Goal: Task Accomplishment & Management: Use online tool/utility

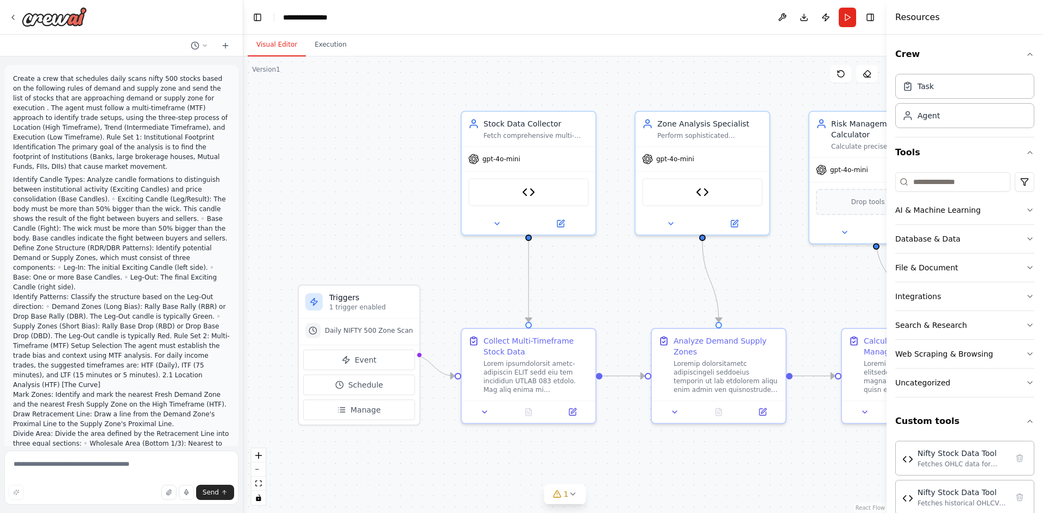
scroll to position [5662, 0]
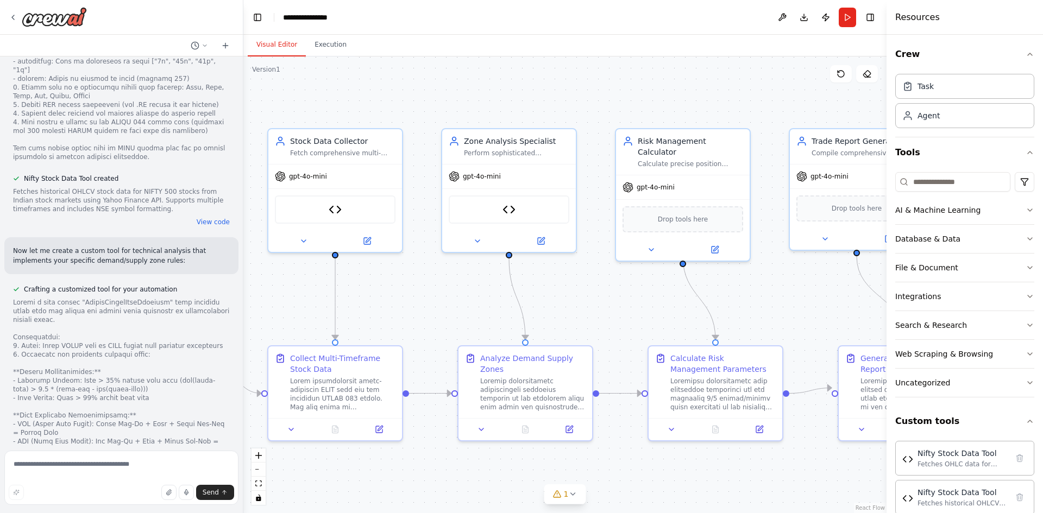
drag, startPoint x: 782, startPoint y: 295, endPoint x: 589, endPoint y: 312, distance: 194.2
click at [589, 312] on div ".deletable-edge-delete-btn { width: 20px; height: 20px; border: 0px solid #ffff…" at bounding box center [564, 285] width 643 height 457
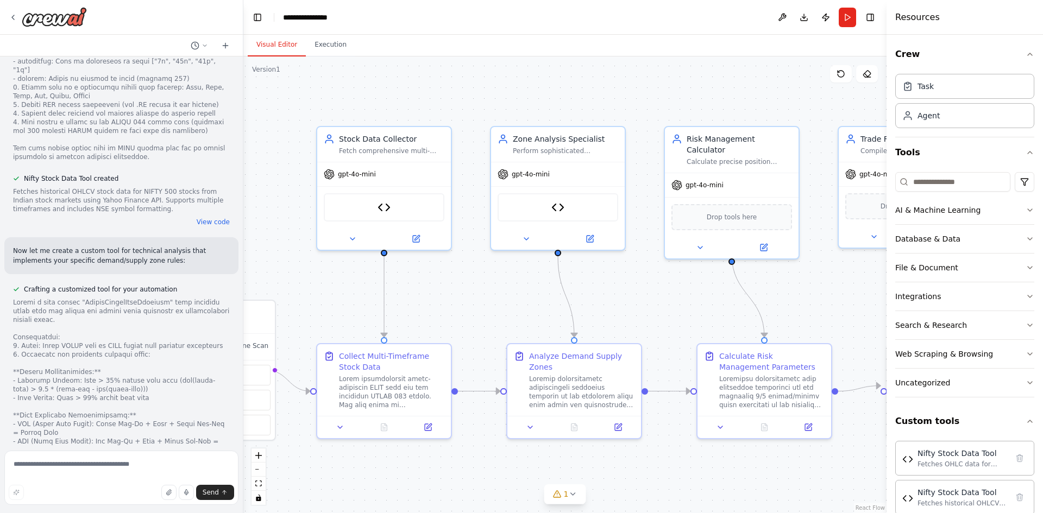
drag, startPoint x: 617, startPoint y: 303, endPoint x: 666, endPoint y: 301, distance: 48.9
click at [666, 301] on div ".deletable-edge-delete-btn { width: 20px; height: 20px; border: 0px solid #ffff…" at bounding box center [564, 285] width 643 height 457
click at [361, 373] on div at bounding box center [391, 390] width 105 height 35
click at [391, 165] on div "gpt-4o-mini" at bounding box center [384, 172] width 134 height 24
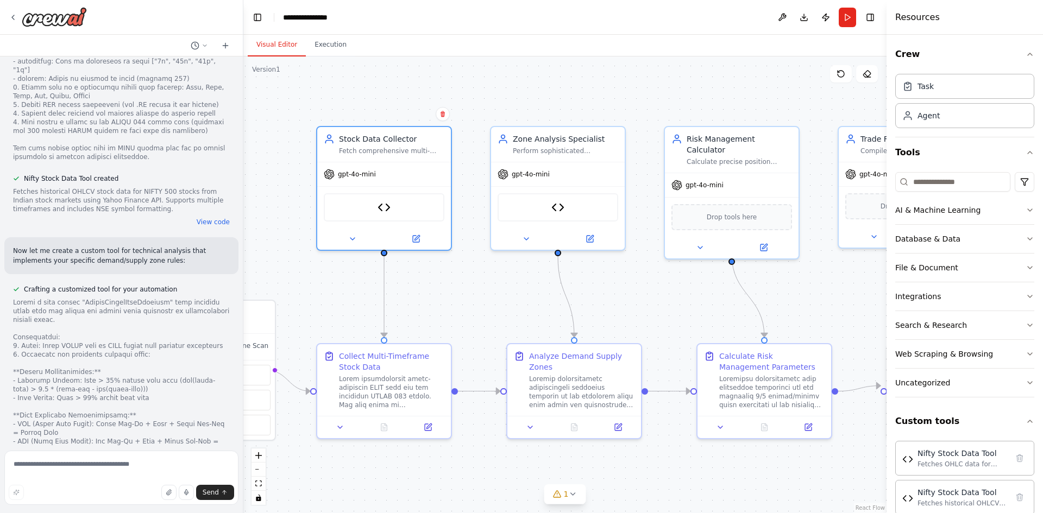
click at [454, 271] on div ".deletable-edge-delete-btn { width: 20px; height: 20px; border: 0px solid #ffff…" at bounding box center [564, 285] width 643 height 457
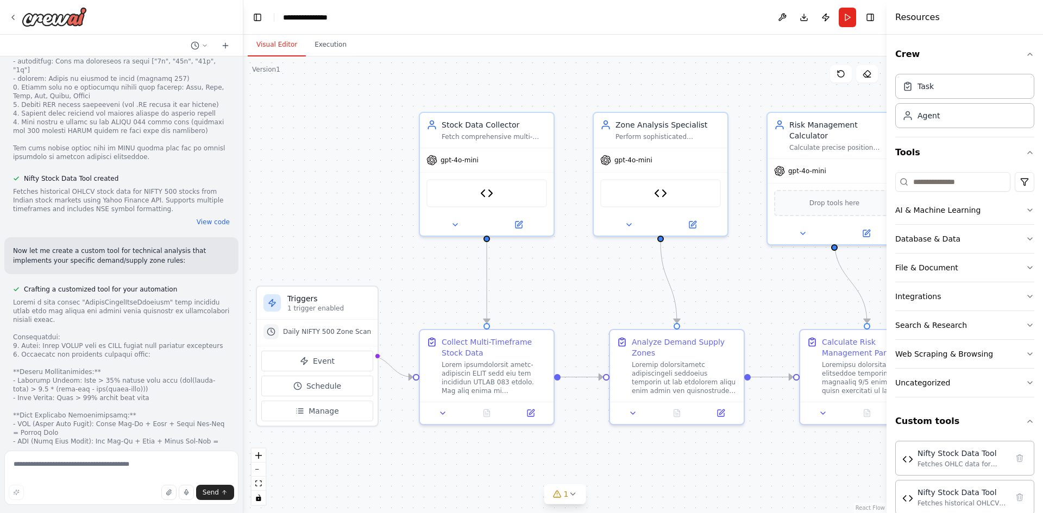
drag, startPoint x: 456, startPoint y: 283, endPoint x: 559, endPoint y: 268, distance: 103.6
click at [559, 268] on div ".deletable-edge-delete-btn { width: 20px; height: 20px; border: 0px solid #ffff…" at bounding box center [564, 285] width 643 height 457
click at [313, 359] on span "Event" at bounding box center [324, 361] width 22 height 11
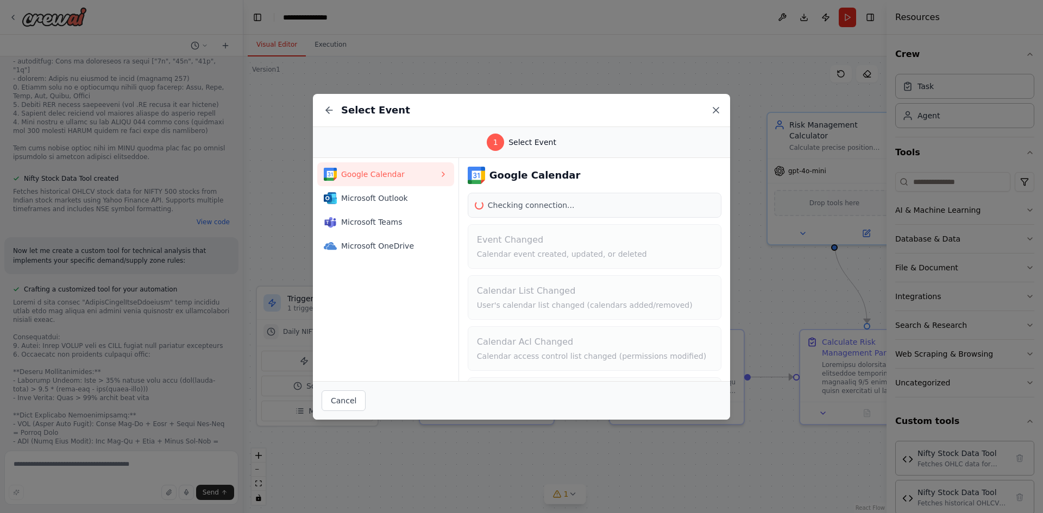
click at [714, 115] on icon at bounding box center [716, 110] width 11 height 11
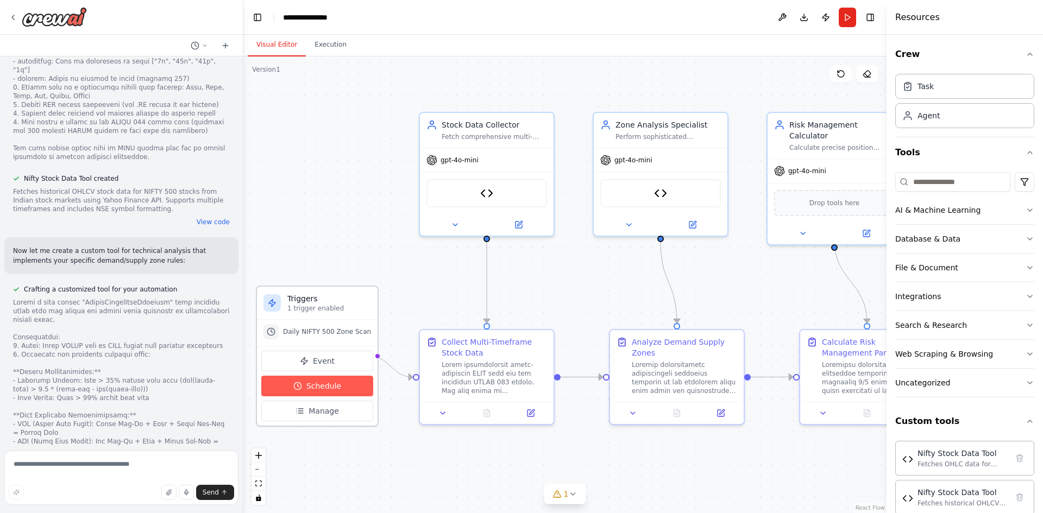
click at [305, 392] on button "Schedule" at bounding box center [317, 386] width 112 height 21
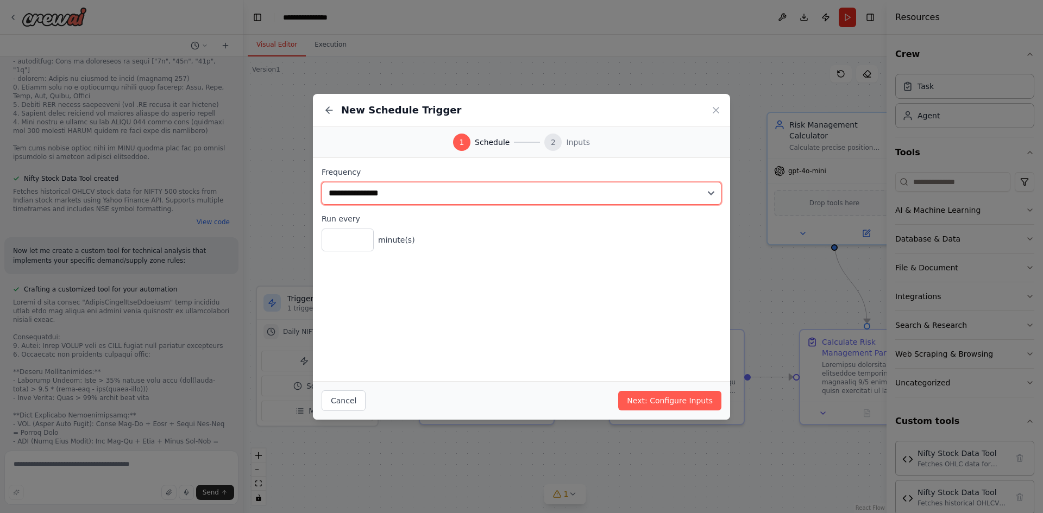
click at [386, 193] on select "**********" at bounding box center [522, 193] width 400 height 23
select select "*****"
click at [322, 182] on select "**********" at bounding box center [522, 193] width 400 height 23
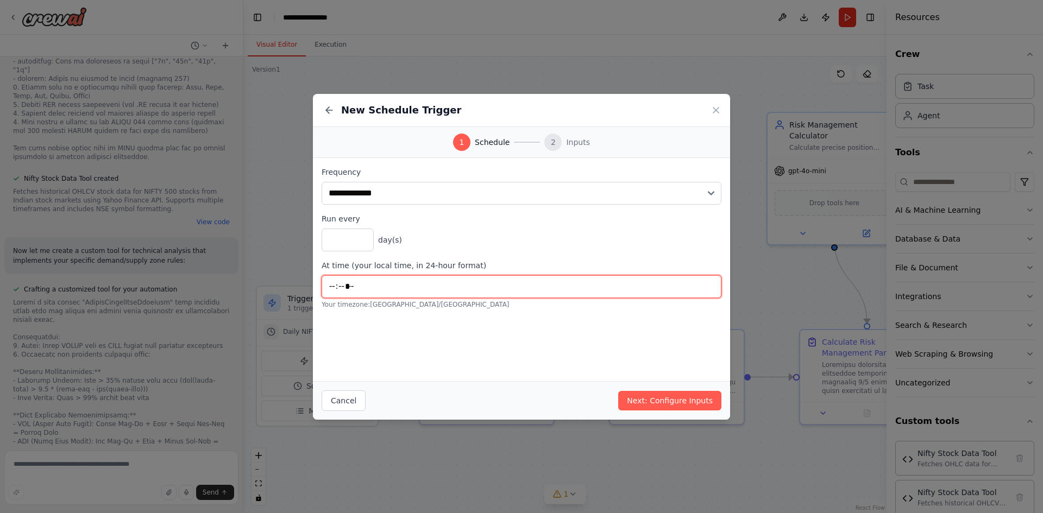
click at [350, 292] on input "*****" at bounding box center [522, 286] width 400 height 23
type input "*****"
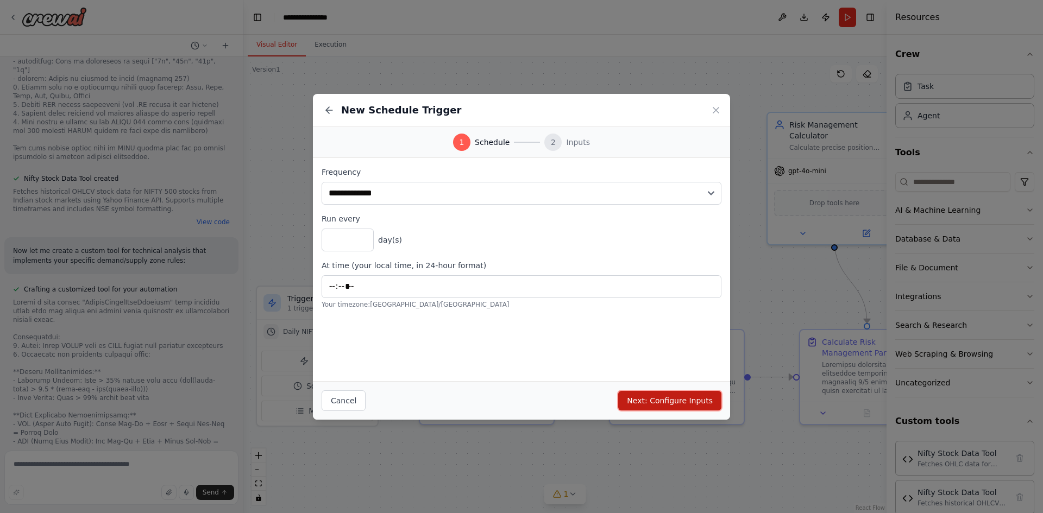
click at [666, 400] on button "Next: Configure Inputs" at bounding box center [669, 401] width 103 height 20
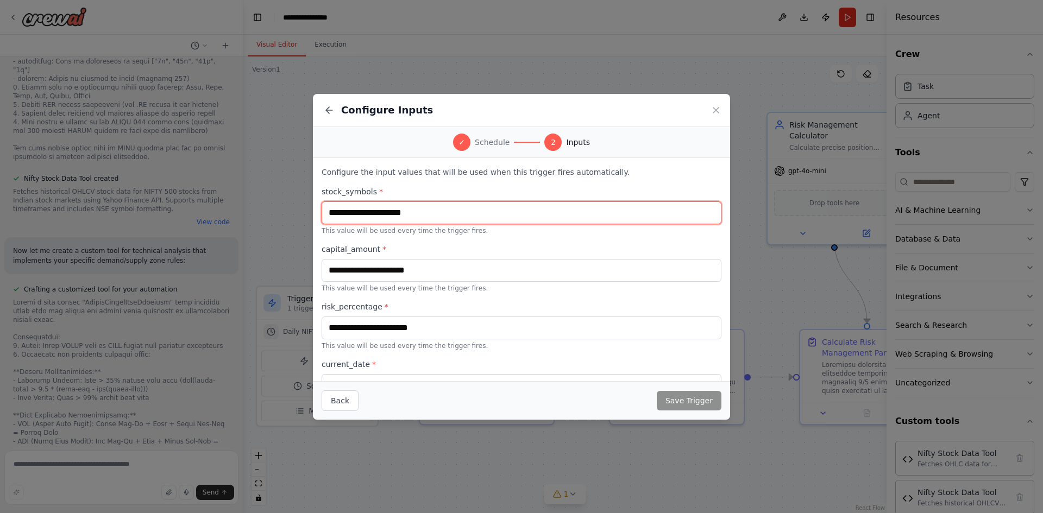
click at [393, 208] on input "text" at bounding box center [522, 213] width 400 height 23
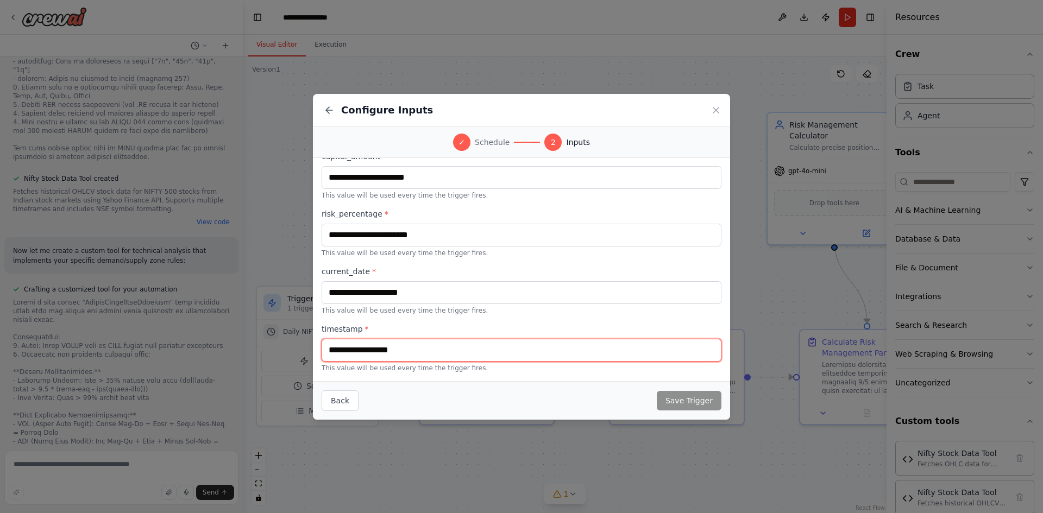
click at [454, 341] on input "text" at bounding box center [522, 350] width 400 height 23
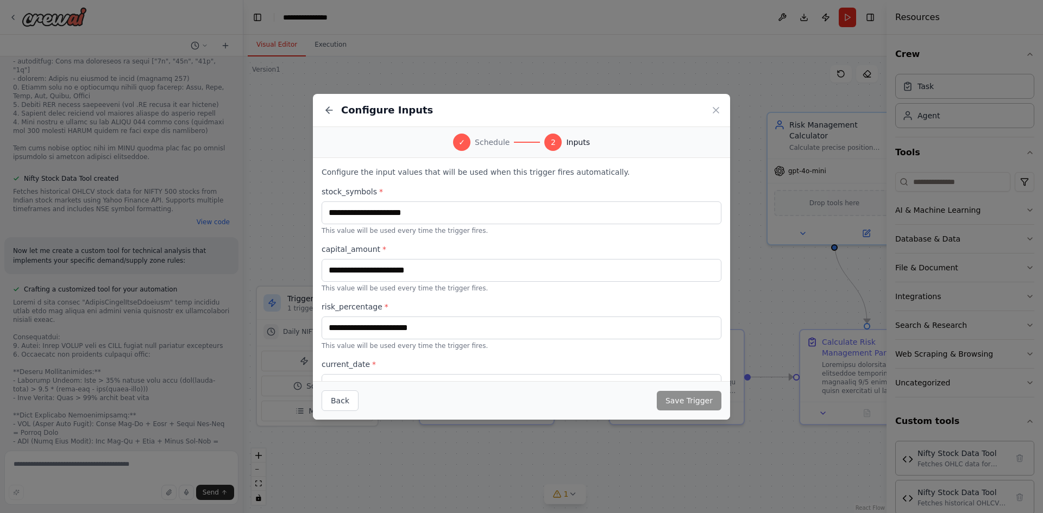
click at [390, 104] on h2 "Configure Inputs" at bounding box center [387, 110] width 92 height 15
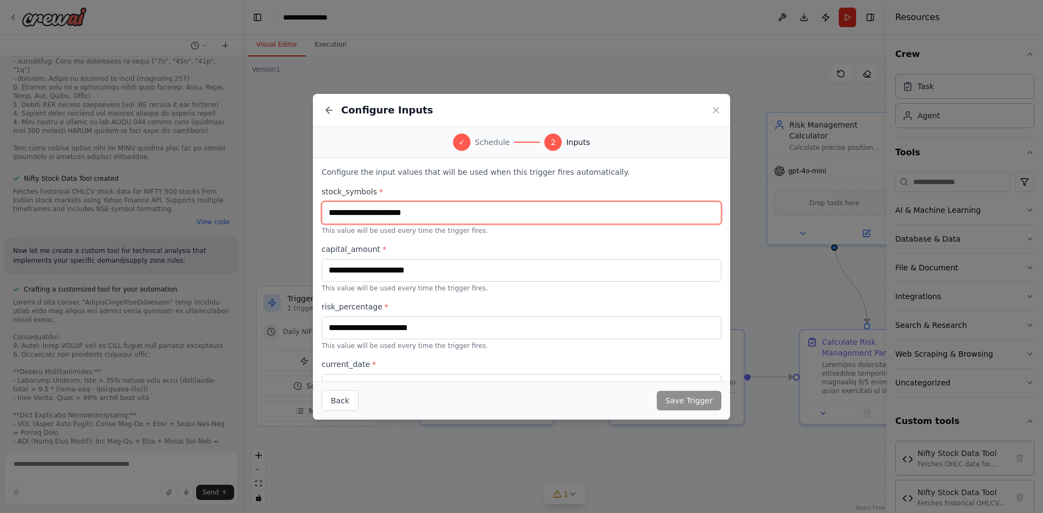
click at [416, 217] on input "text" at bounding box center [522, 213] width 400 height 23
type input "**********"
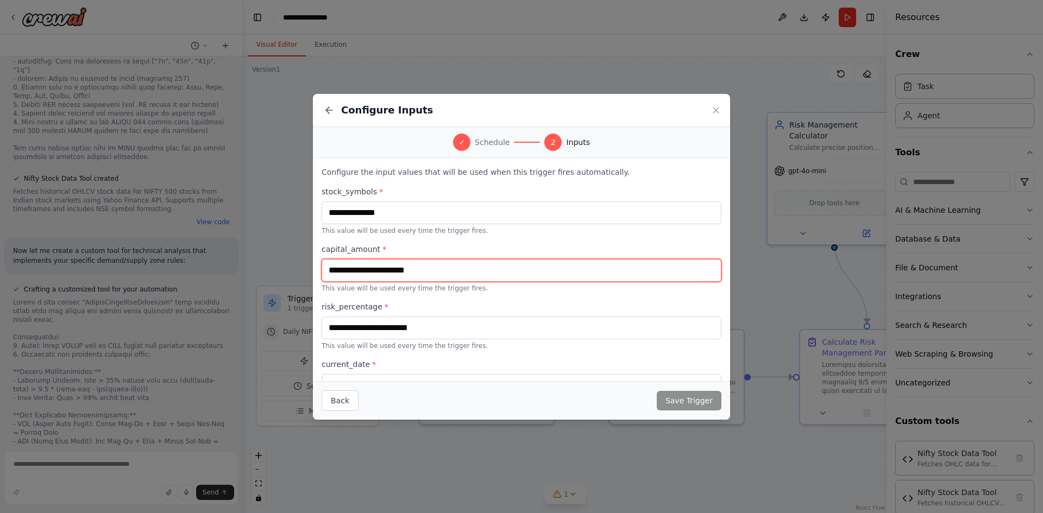
click at [392, 273] on input "text" at bounding box center [522, 270] width 400 height 23
type input "******"
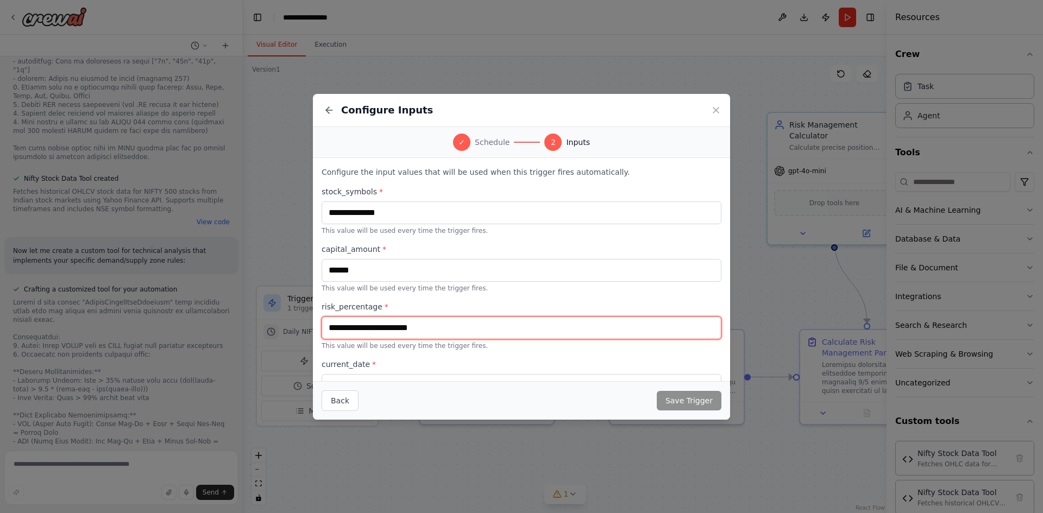
click at [382, 327] on input "text" at bounding box center [522, 328] width 400 height 23
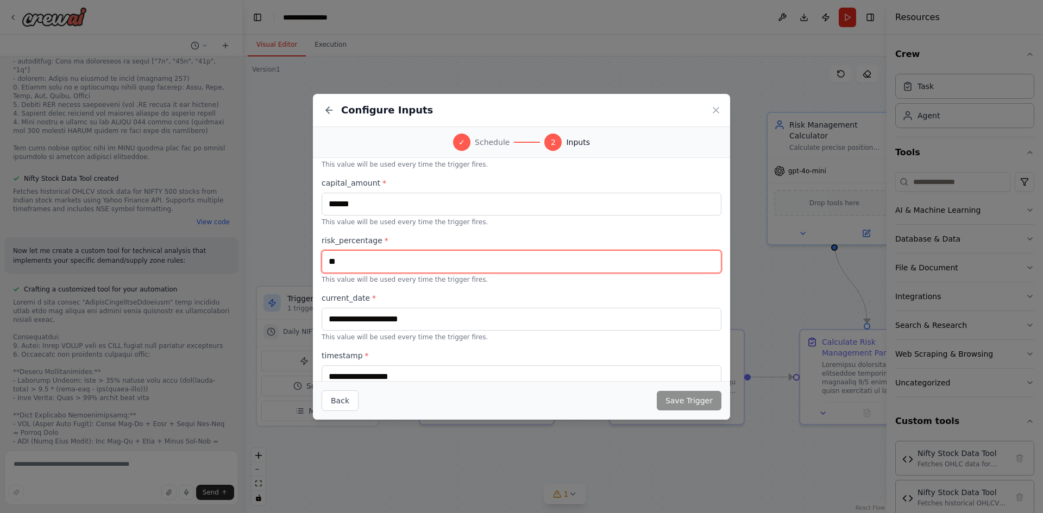
scroll to position [93, 0]
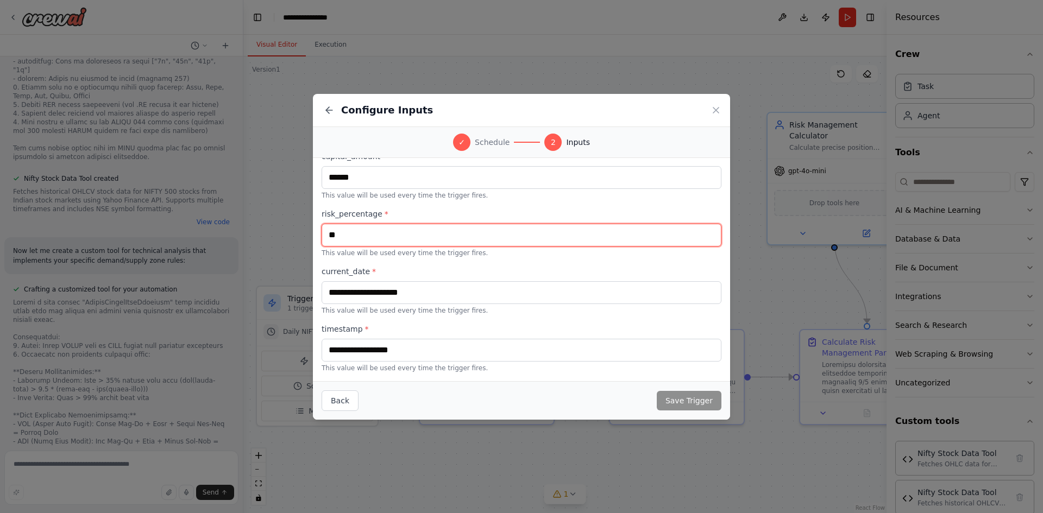
type input "**"
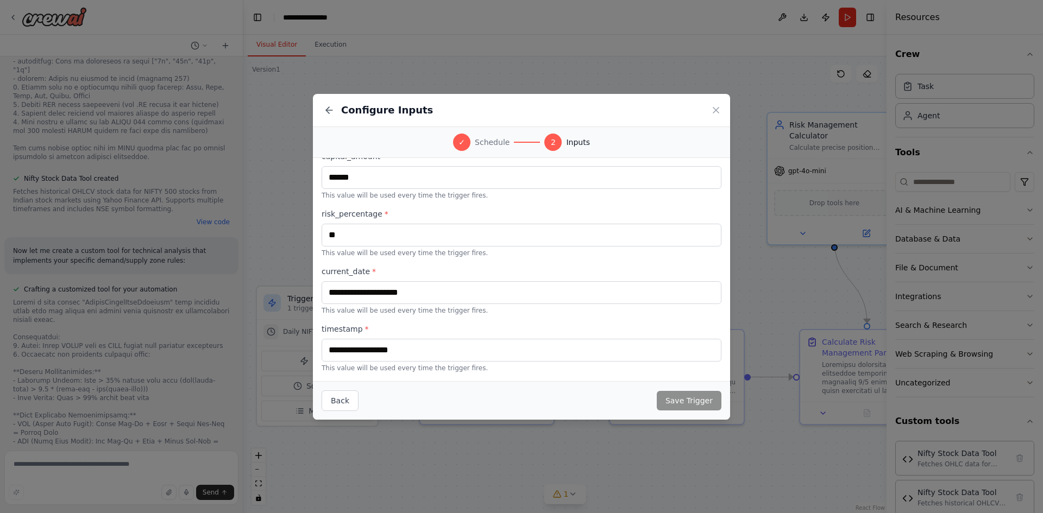
click at [375, 305] on div "current_date * This value will be used every time the trigger fires." at bounding box center [522, 290] width 400 height 49
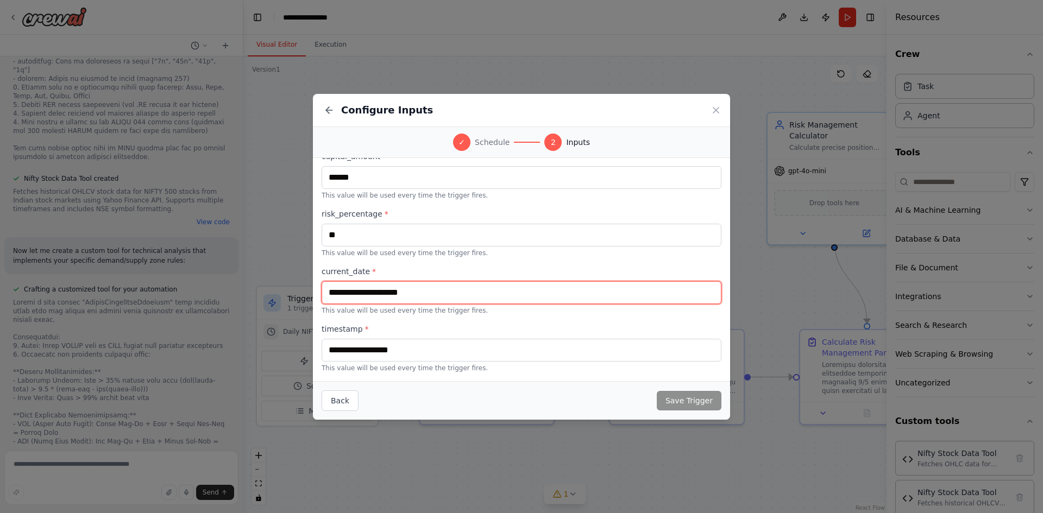
click at [362, 295] on input "text" at bounding box center [522, 292] width 400 height 23
type input "*"
type input "********"
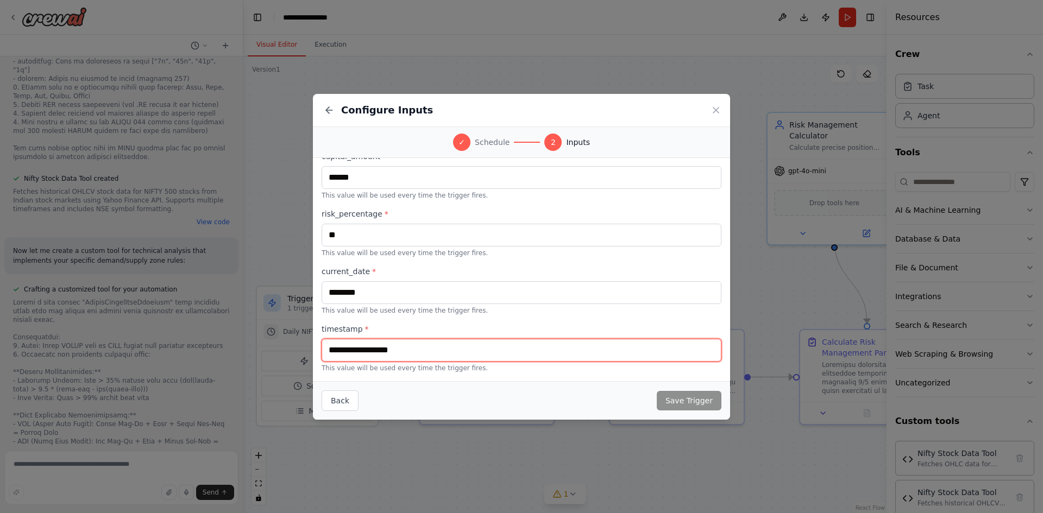
click at [377, 355] on input "text" at bounding box center [522, 350] width 400 height 23
type input "***"
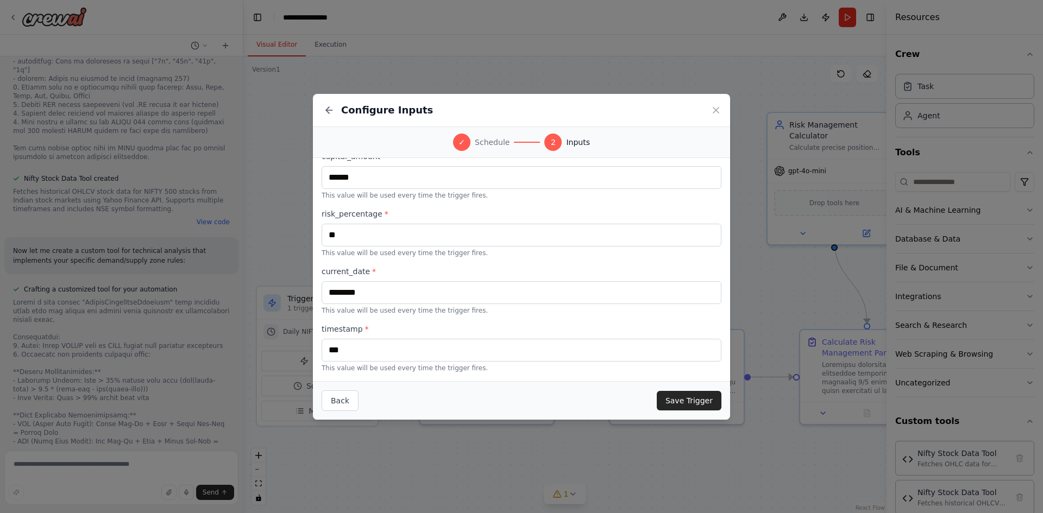
click at [695, 388] on div "Back Save Trigger" at bounding box center [521, 400] width 417 height 39
click at [688, 394] on button "Save Trigger" at bounding box center [689, 401] width 65 height 20
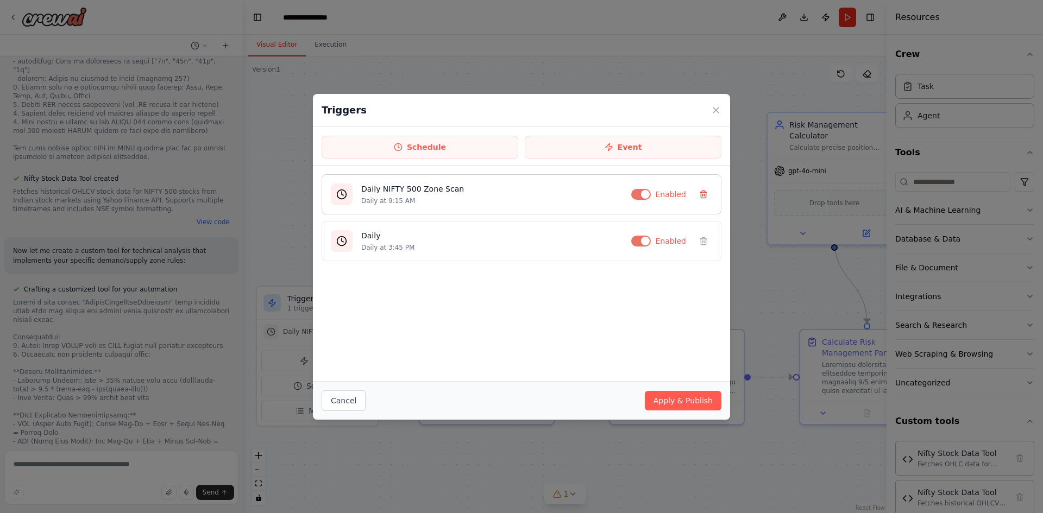
click at [710, 192] on button at bounding box center [703, 194] width 17 height 17
click at [680, 395] on button "Apply & Publish" at bounding box center [683, 401] width 77 height 20
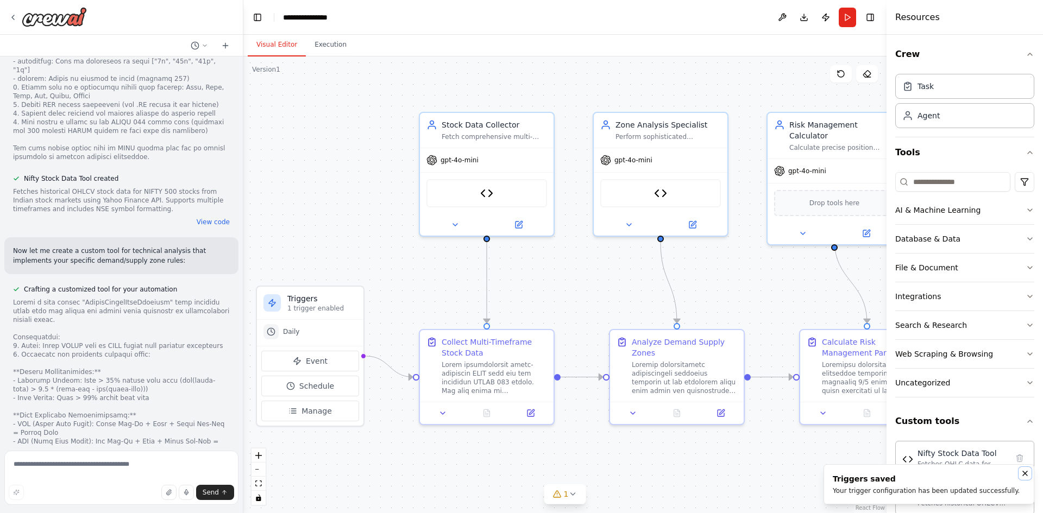
click at [1027, 471] on icon "Notifications (F8)" at bounding box center [1025, 473] width 9 height 9
click at [848, 20] on button "Run" at bounding box center [847, 18] width 17 height 20
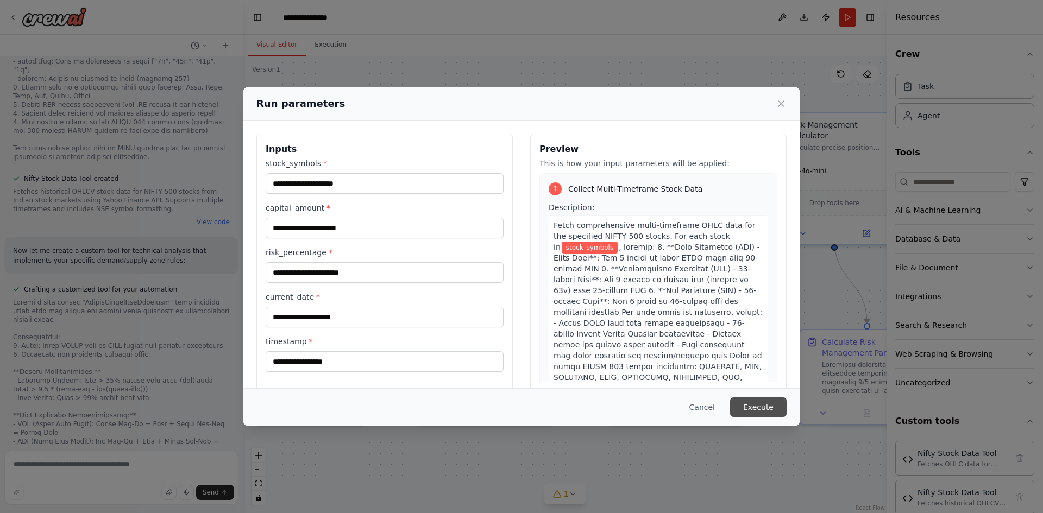
click at [763, 404] on button "Execute" at bounding box center [758, 408] width 57 height 20
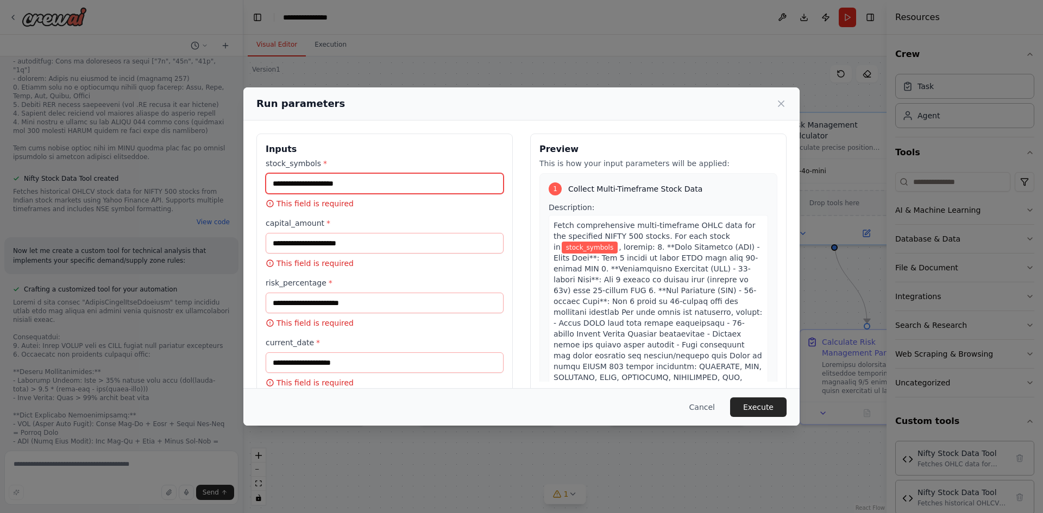
click at [312, 184] on input "stock_symbols *" at bounding box center [385, 183] width 238 height 21
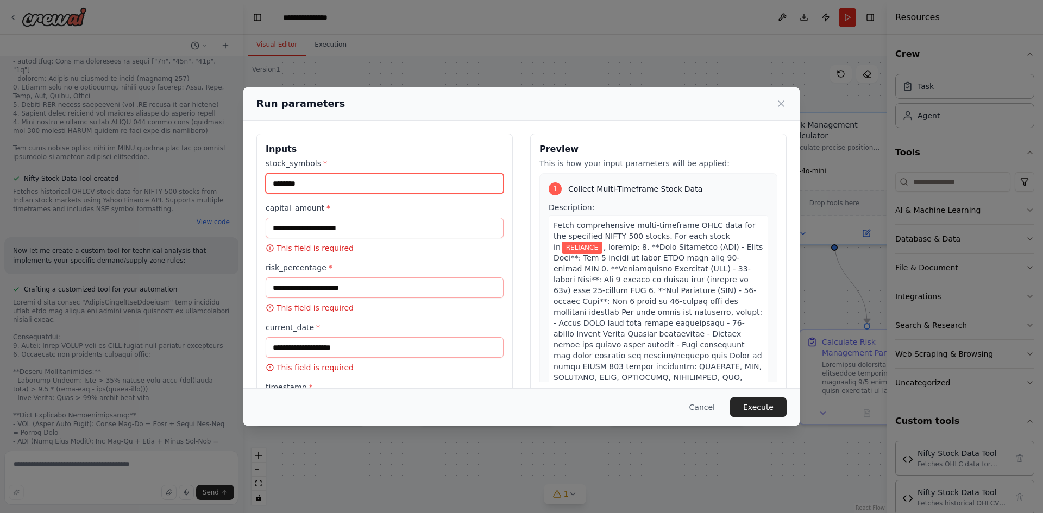
type input "********"
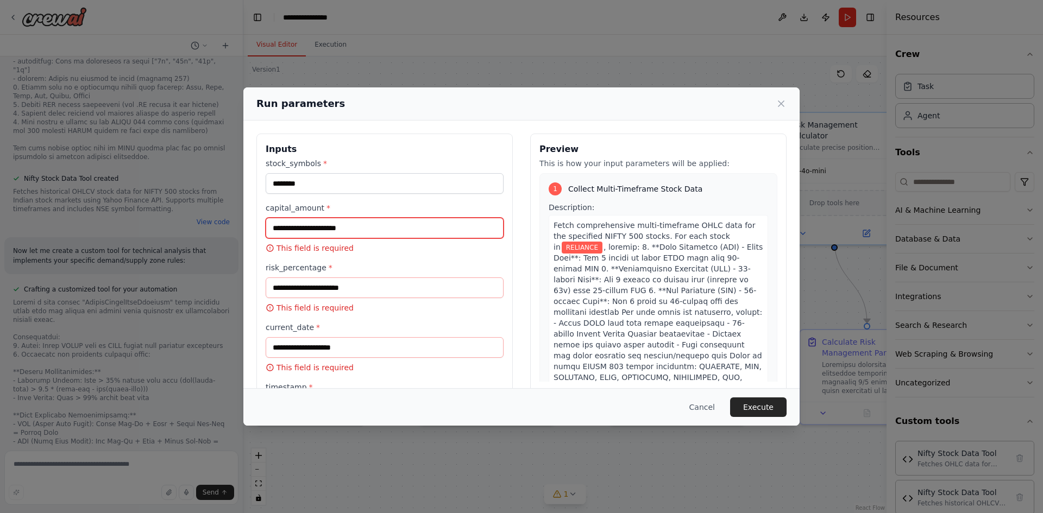
click at [303, 223] on input "capital_amount *" at bounding box center [385, 228] width 238 height 21
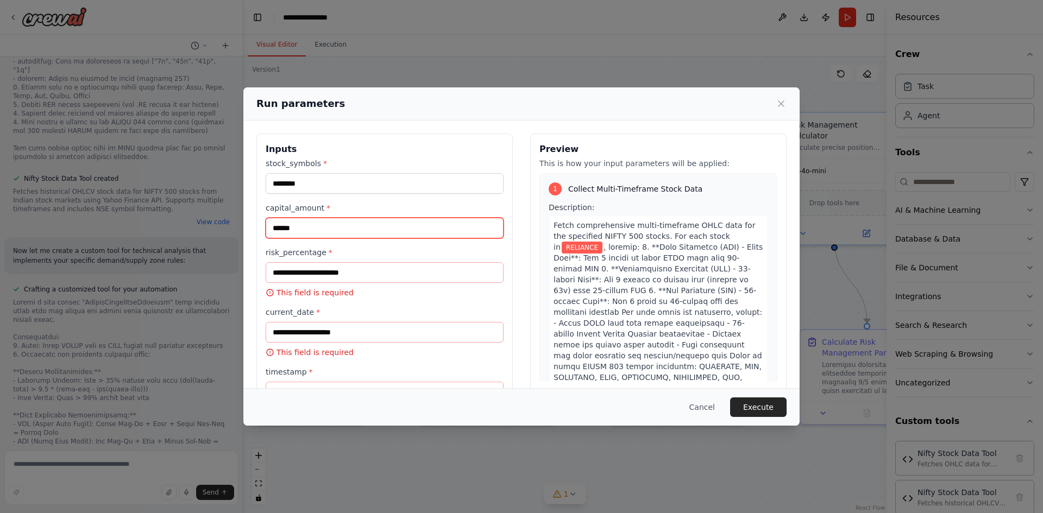
type input "******"
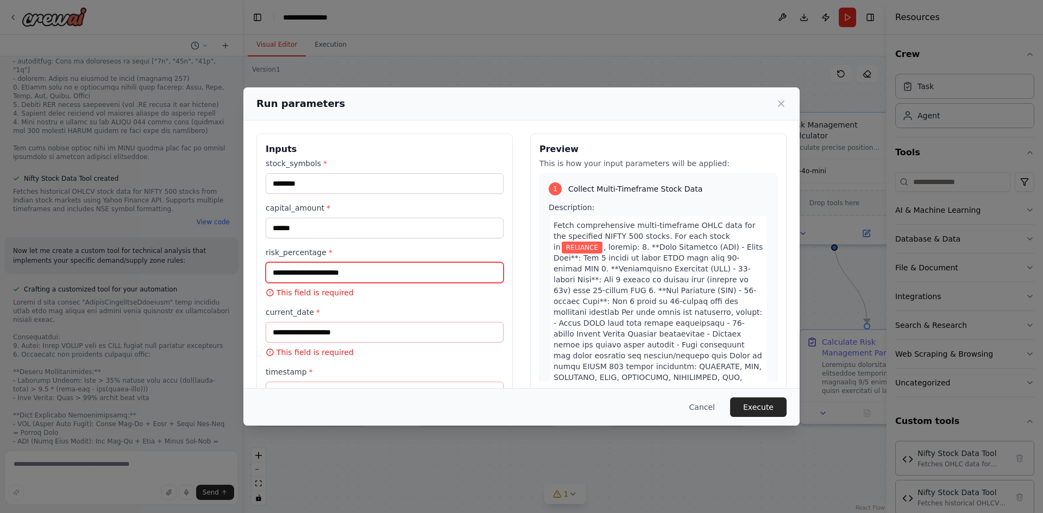
click at [295, 270] on input "risk_percentage *" at bounding box center [385, 272] width 238 height 21
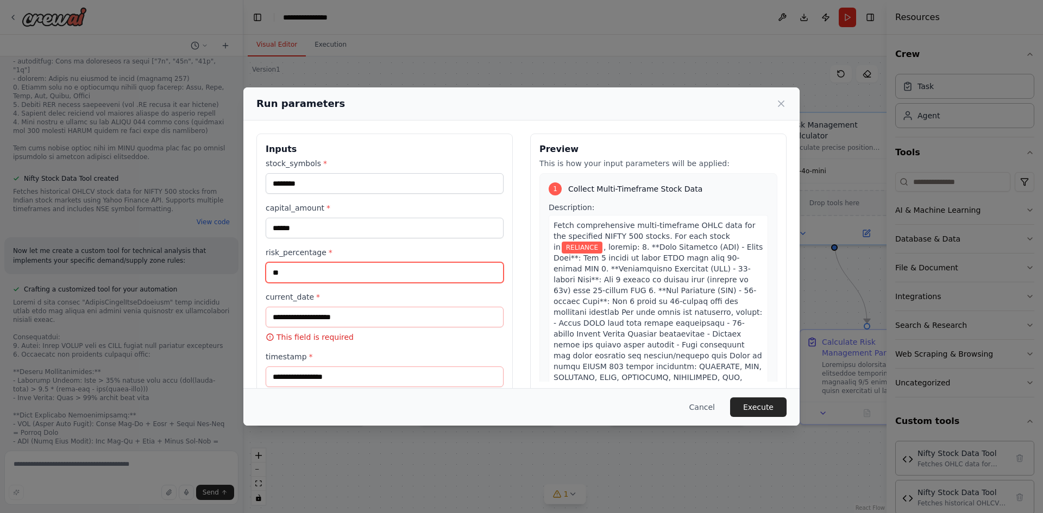
type input "**"
click at [286, 317] on input "current_date *" at bounding box center [385, 317] width 238 height 21
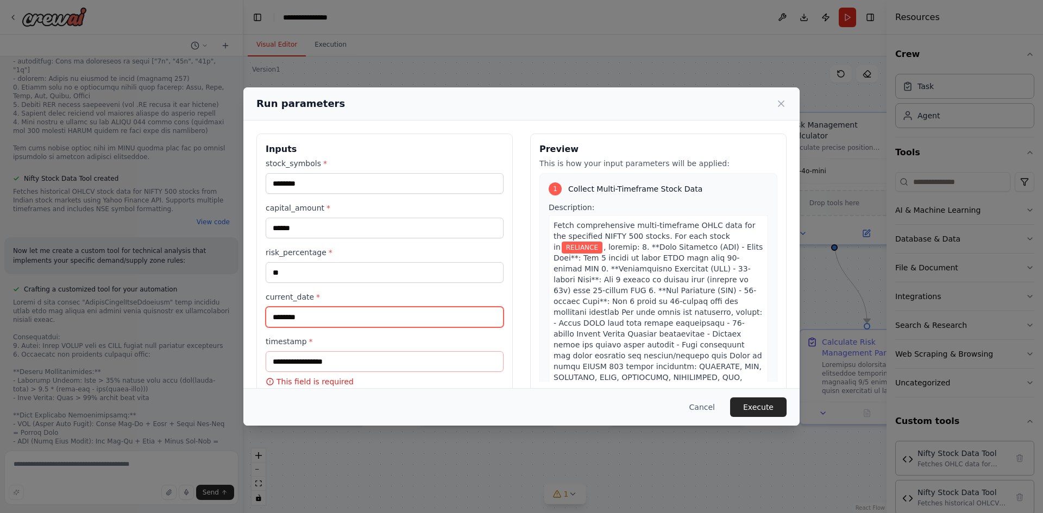
type input "********"
click at [305, 360] on input "timestamp *" at bounding box center [385, 362] width 238 height 21
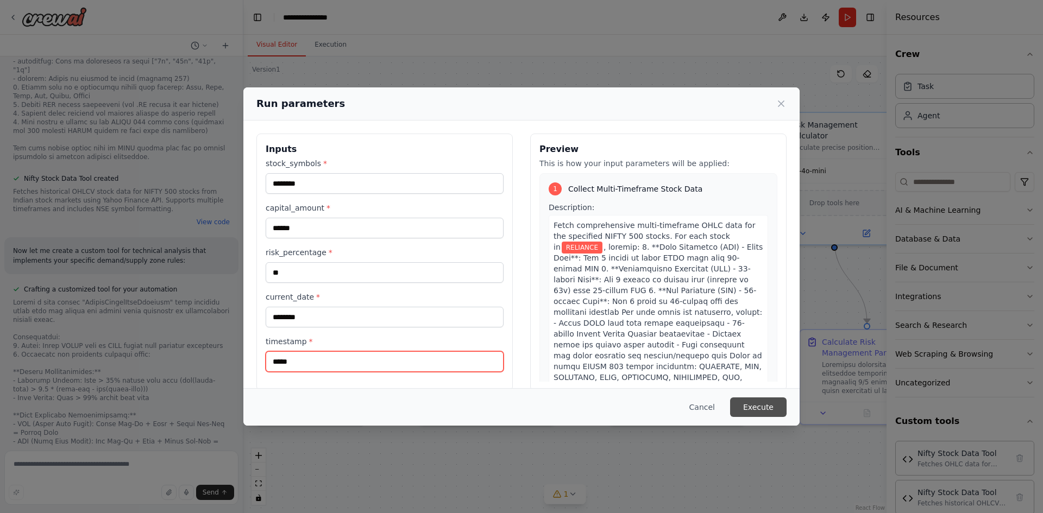
type input "*****"
click at [777, 410] on button "Execute" at bounding box center [758, 408] width 57 height 20
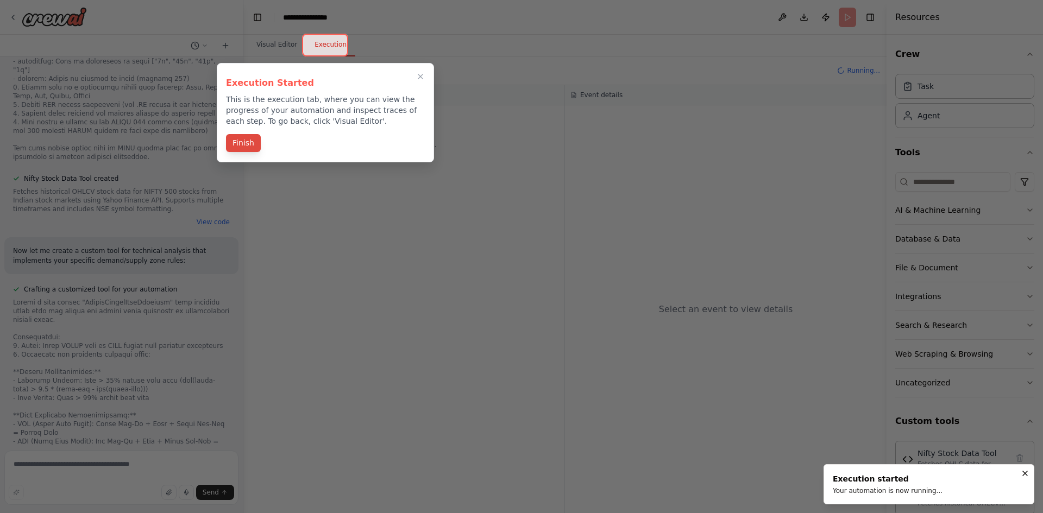
click at [252, 139] on button "Finish" at bounding box center [243, 143] width 35 height 18
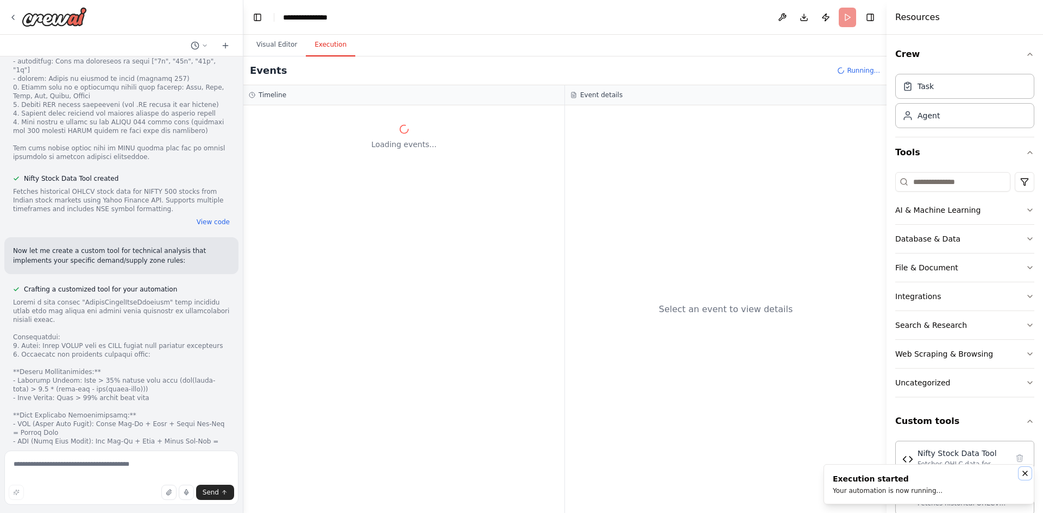
click at [1021, 476] on icon "Notifications (F8)" at bounding box center [1025, 473] width 9 height 9
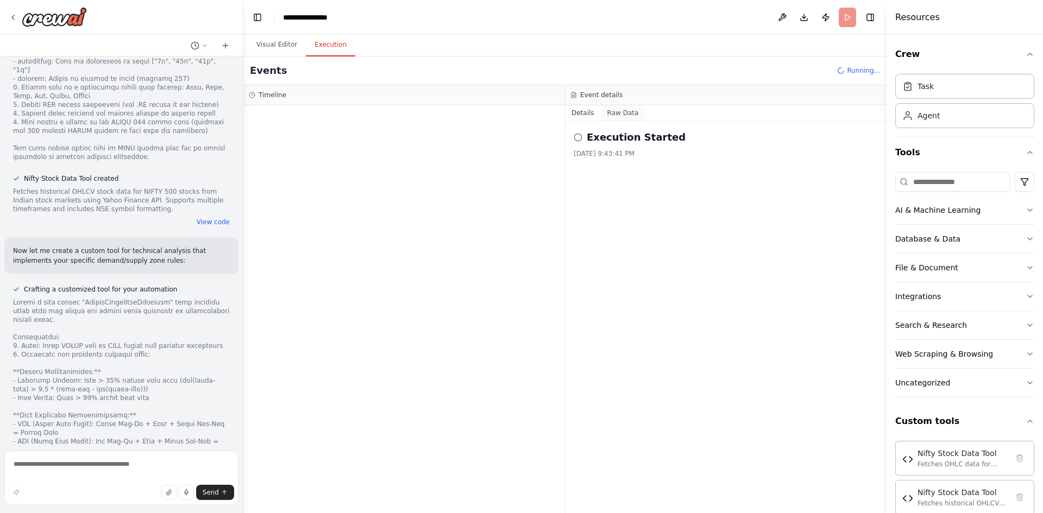
click at [606, 111] on button "Raw Data" at bounding box center [623, 112] width 45 height 15
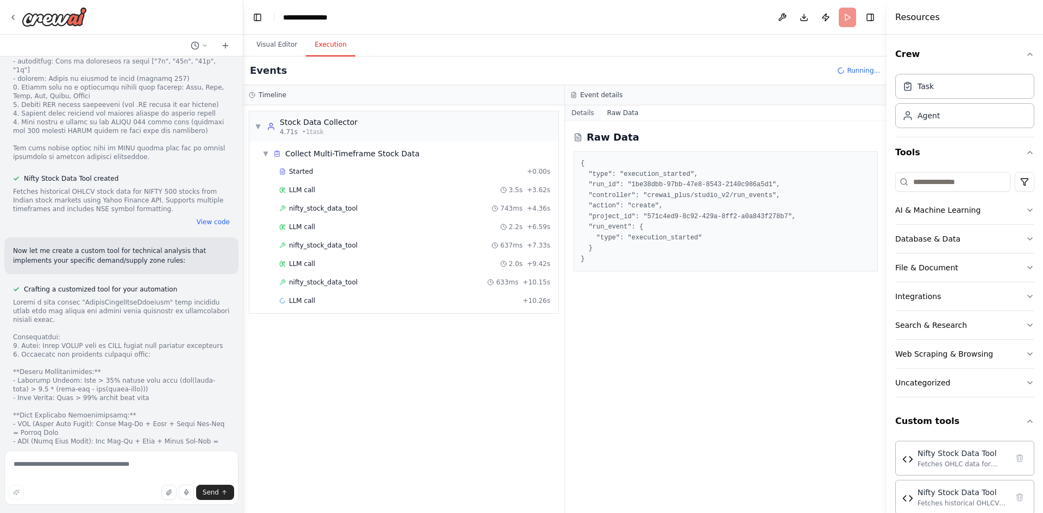
click at [582, 115] on button "Details" at bounding box center [583, 112] width 36 height 15
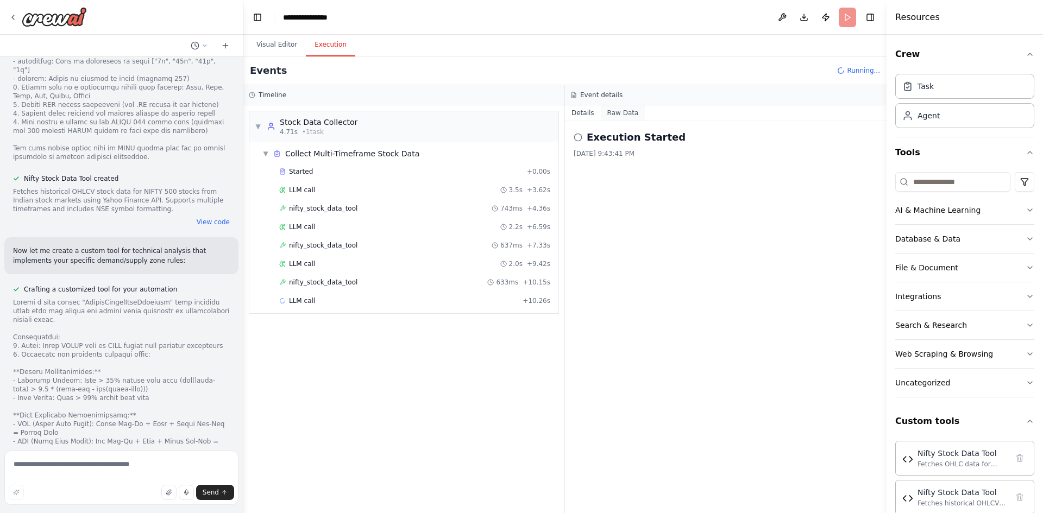
click at [624, 108] on button "Raw Data" at bounding box center [623, 112] width 45 height 15
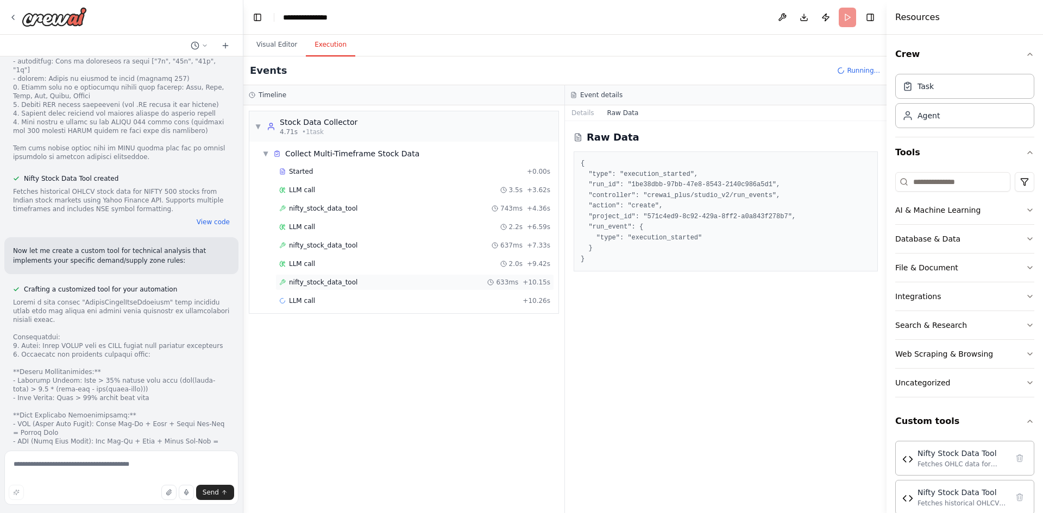
click at [303, 286] on span "nifty_stock_data_tool" at bounding box center [323, 282] width 68 height 9
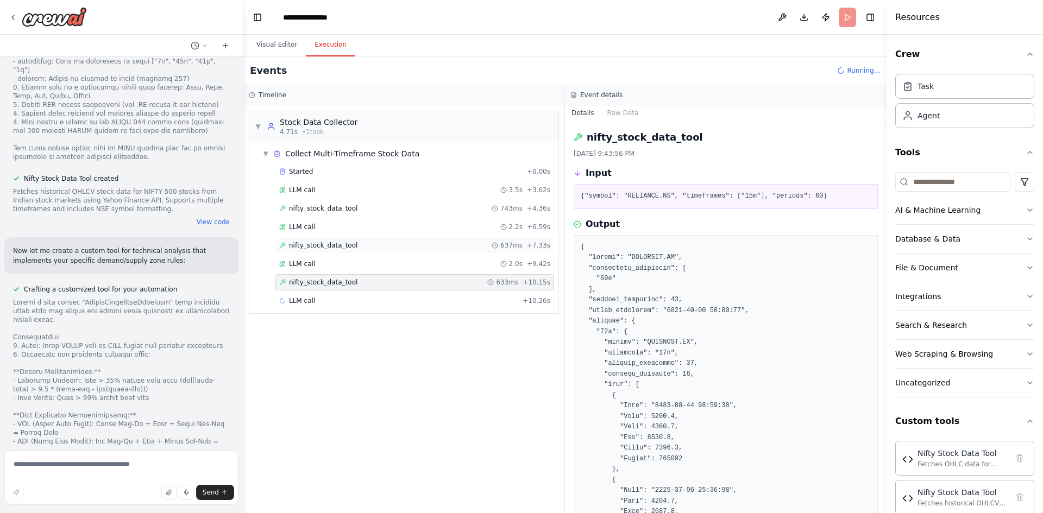
click at [310, 247] on span "nifty_stock_data_tool" at bounding box center [323, 245] width 68 height 9
click at [315, 212] on span "nifty_stock_data_tool" at bounding box center [323, 208] width 68 height 9
click at [326, 284] on span "nifty_stock_data_tool" at bounding box center [323, 282] width 68 height 9
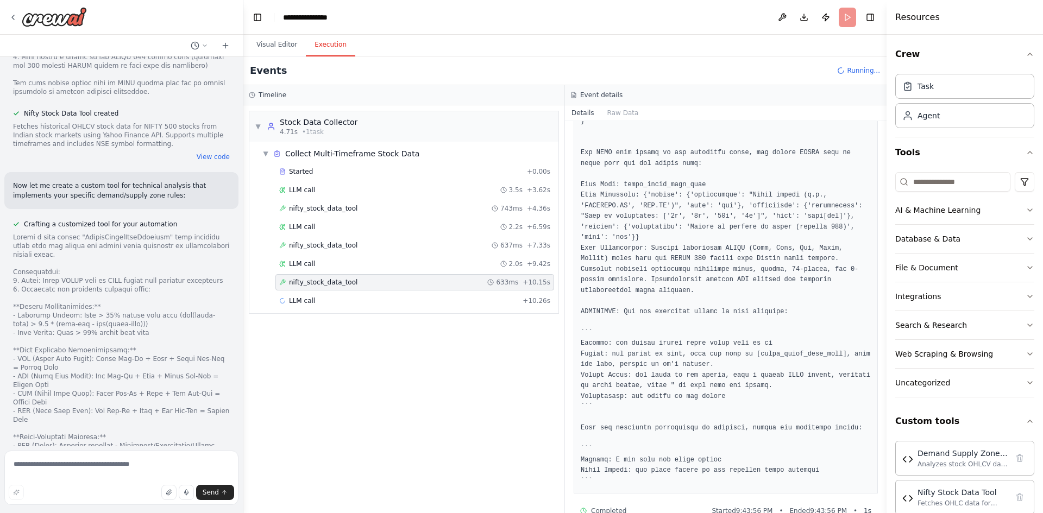
scroll to position [5424, 0]
click at [362, 302] on div "LLM call + 10.26s" at bounding box center [414, 301] width 271 height 9
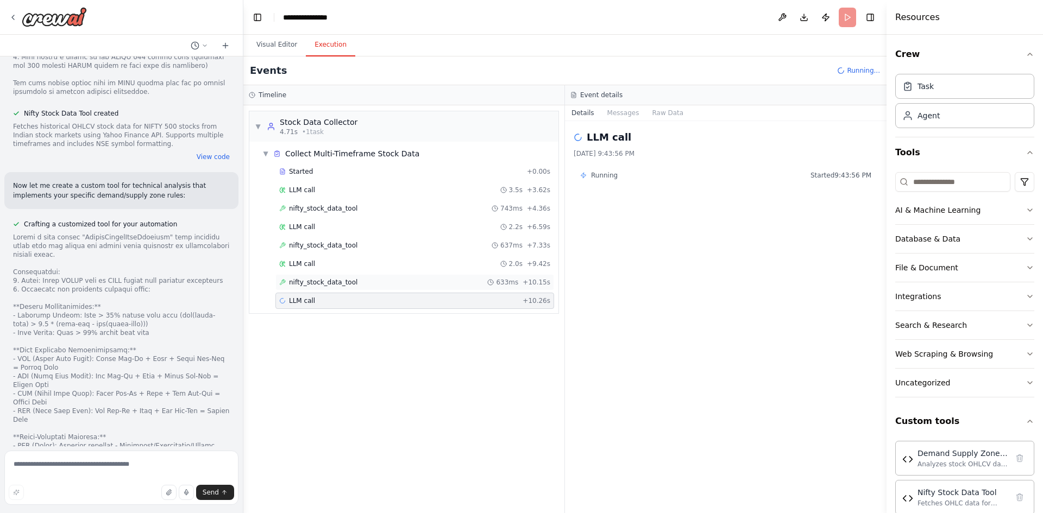
click at [350, 285] on div "nifty_stock_data_tool 633ms + 10.15s" at bounding box center [414, 282] width 271 height 9
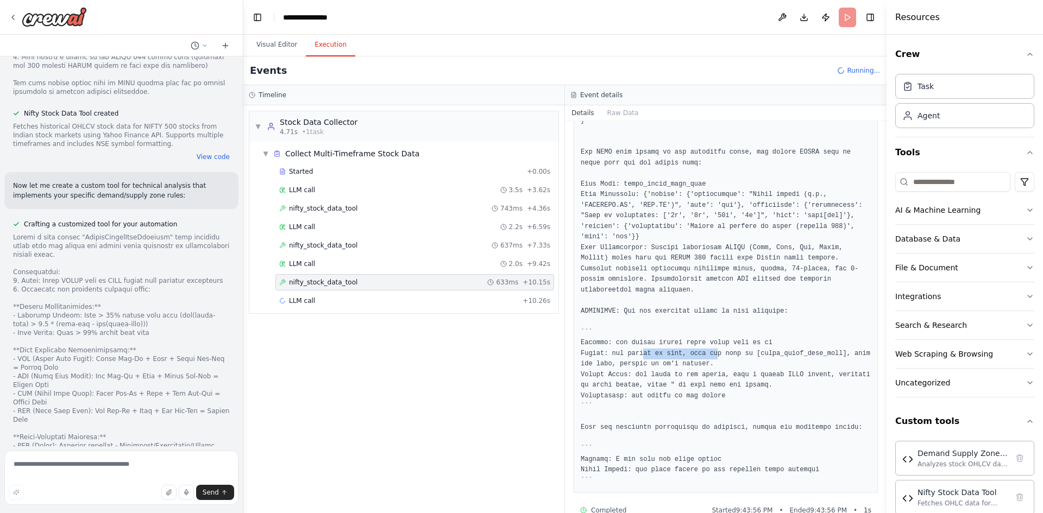
drag, startPoint x: 638, startPoint y: 332, endPoint x: 706, endPoint y: 332, distance: 67.9
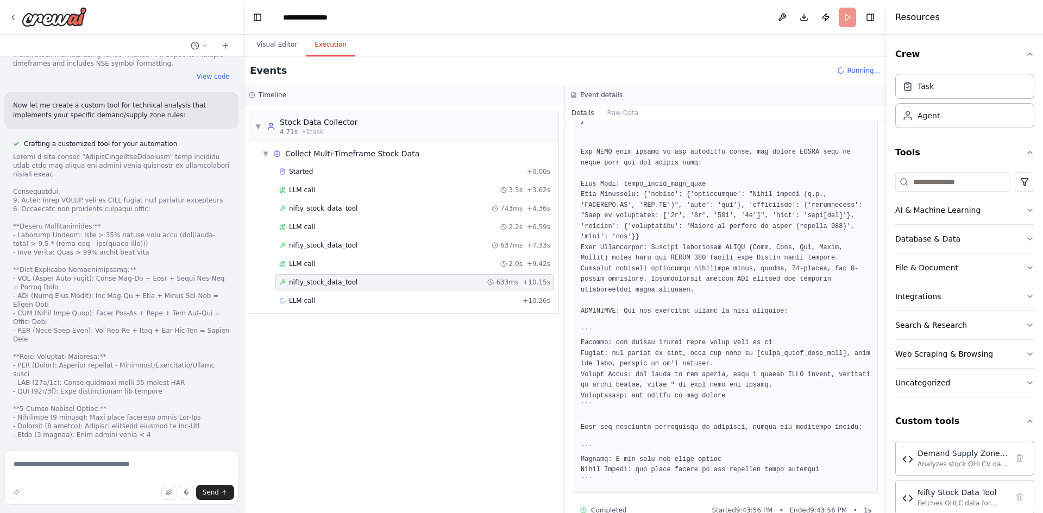
scroll to position [5725, 0]
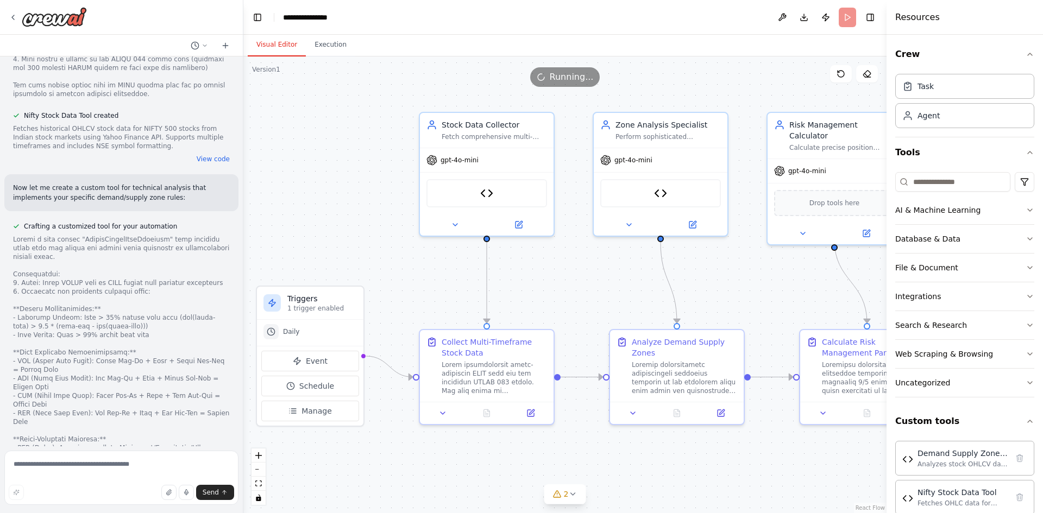
click at [273, 47] on button "Visual Editor" at bounding box center [277, 45] width 58 height 23
click at [631, 418] on div at bounding box center [677, 411] width 134 height 22
click at [645, 375] on div at bounding box center [684, 376] width 105 height 35
click at [717, 413] on icon at bounding box center [721, 411] width 9 height 9
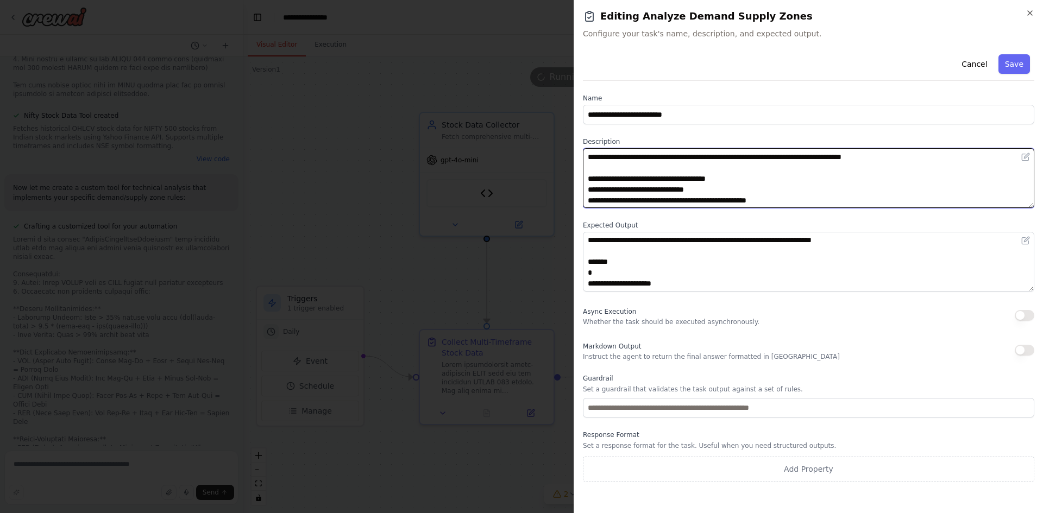
scroll to position [467, 0]
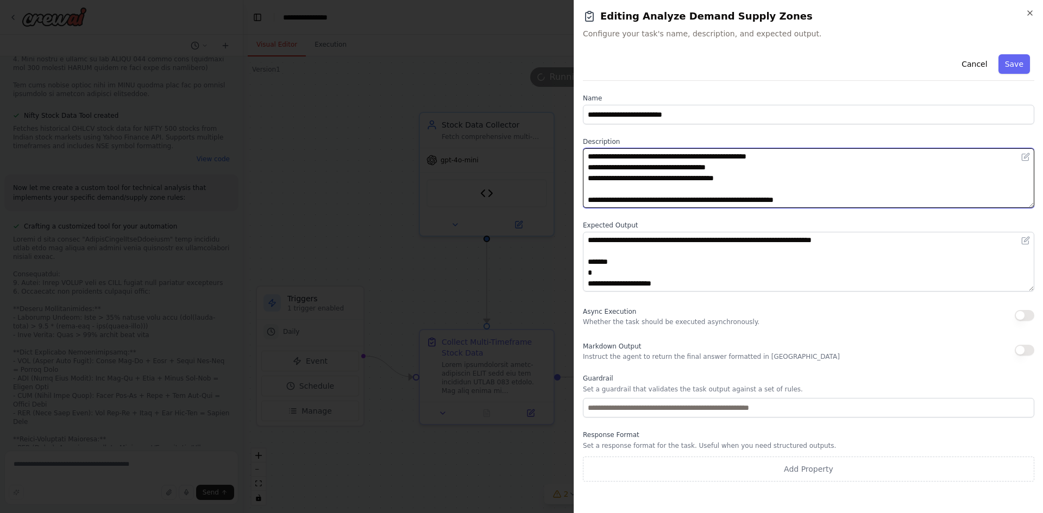
drag, startPoint x: 698, startPoint y: 187, endPoint x: 714, endPoint y: 283, distance: 97.4
click at [714, 283] on div "**********" at bounding box center [808, 266] width 451 height 432
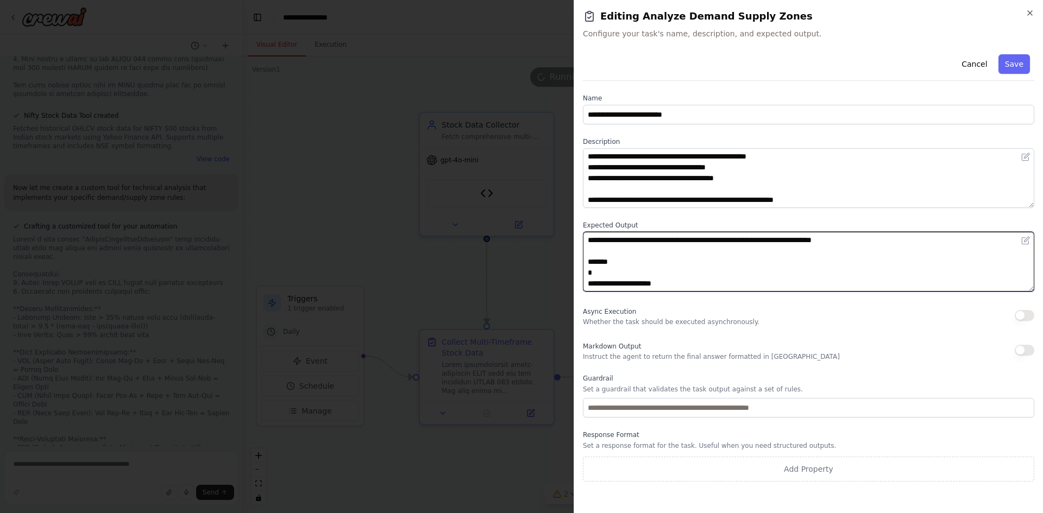
click at [711, 283] on textarea at bounding box center [808, 262] width 451 height 60
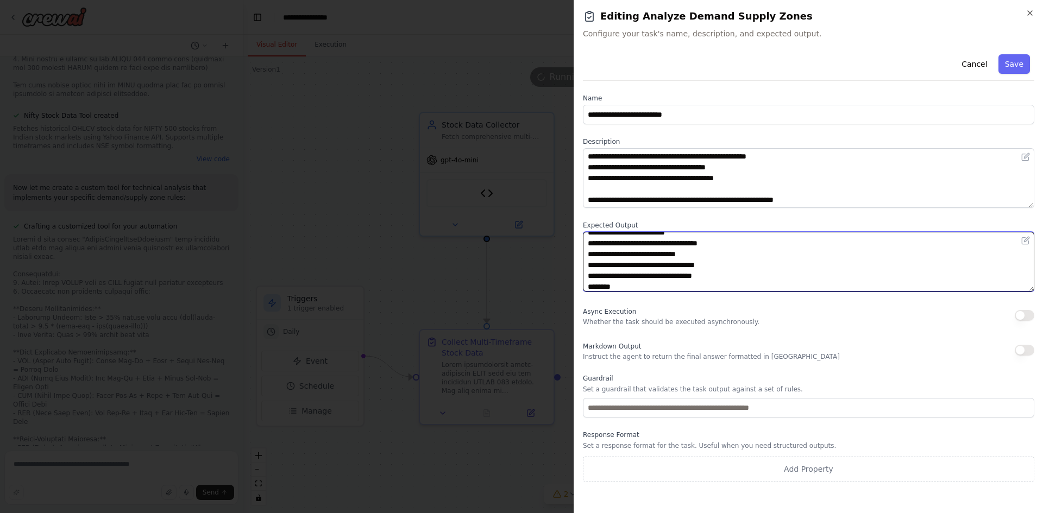
scroll to position [217, 0]
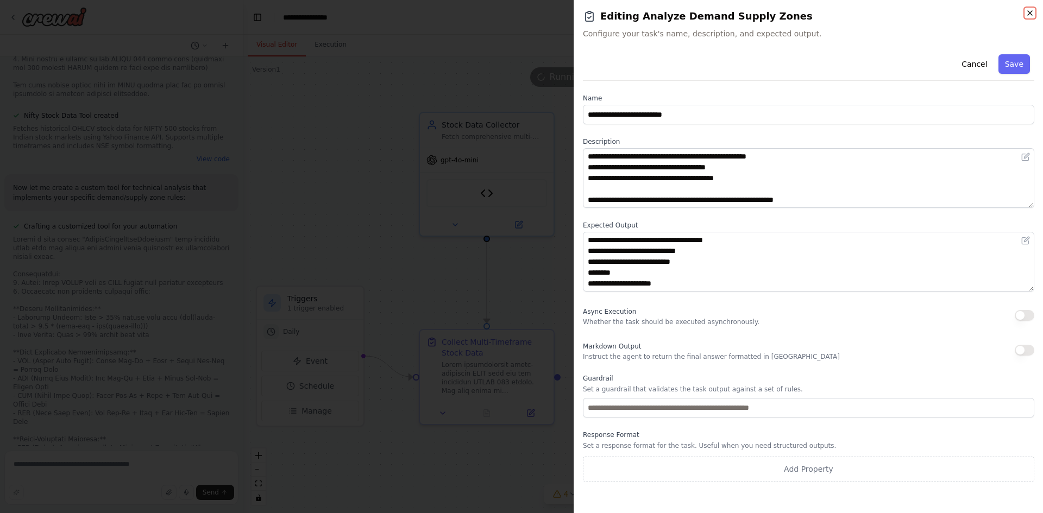
click at [1030, 10] on icon "button" at bounding box center [1030, 13] width 9 height 9
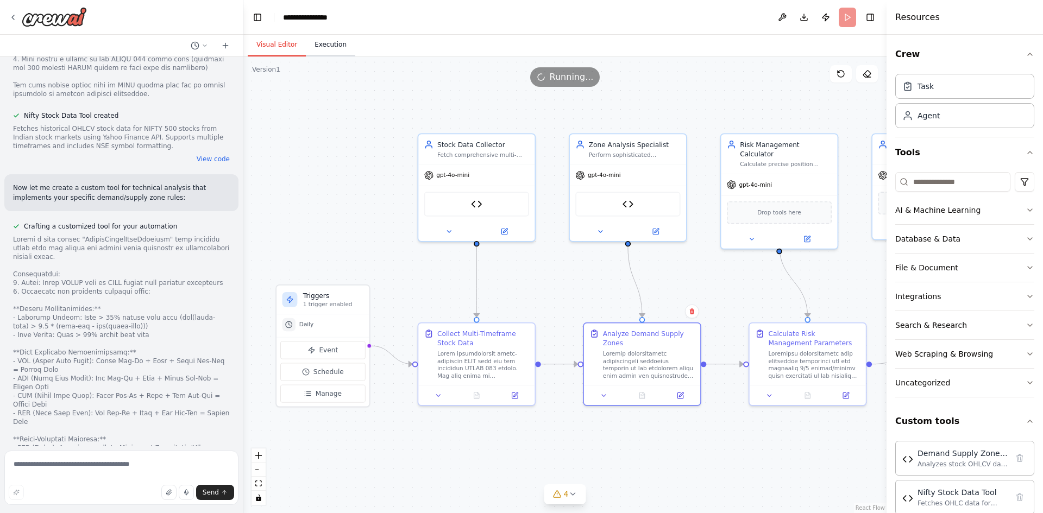
click at [333, 47] on button "Execution" at bounding box center [330, 45] width 49 height 23
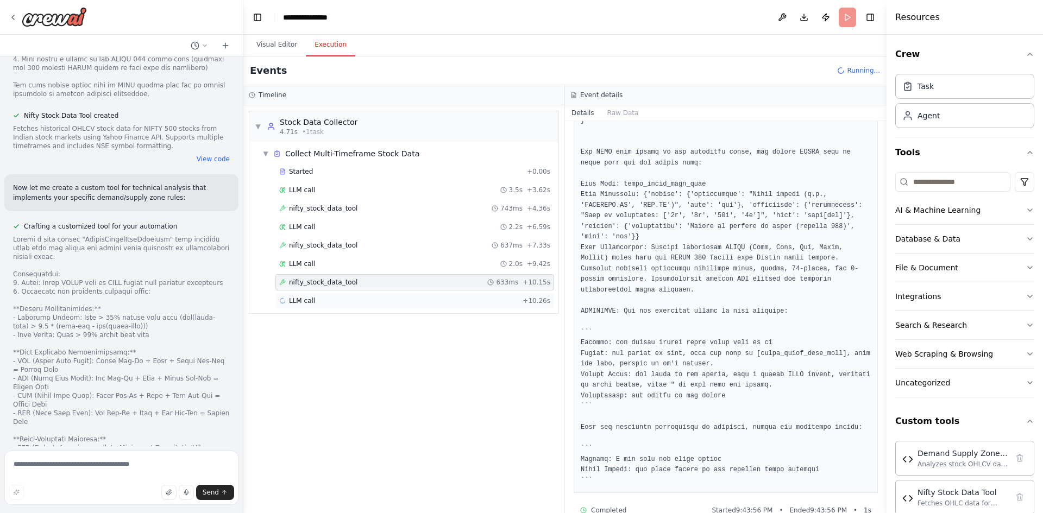
click at [344, 298] on div "LLM call + 10.26s" at bounding box center [414, 301] width 271 height 9
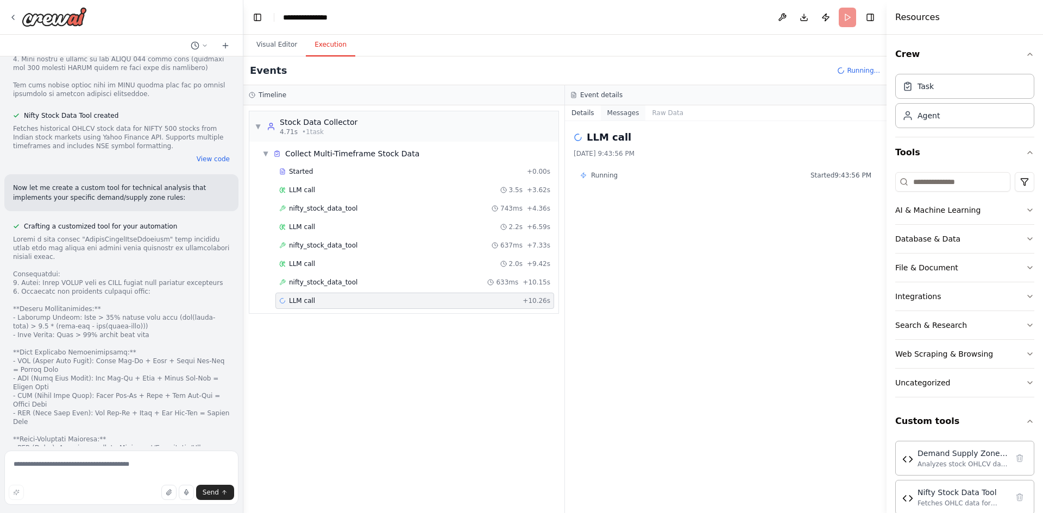
click at [607, 110] on button "Messages" at bounding box center [623, 112] width 45 height 15
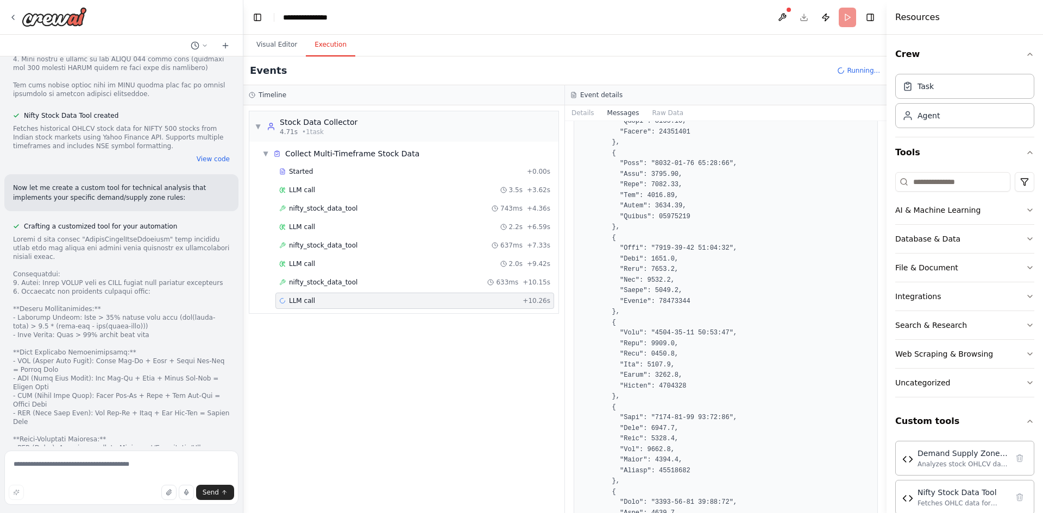
scroll to position [1847, 0]
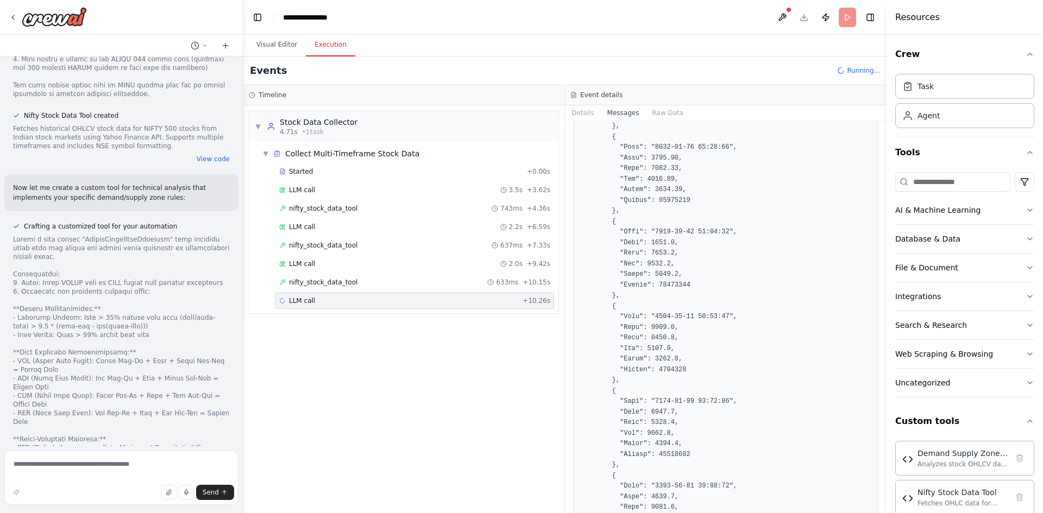
drag, startPoint x: 885, startPoint y: 159, endPoint x: 880, endPoint y: 222, distance: 63.3
click at [880, 222] on div "Create a crew that schedules daily scans nifty 500 stocks based on the followin…" at bounding box center [521, 256] width 1043 height 513
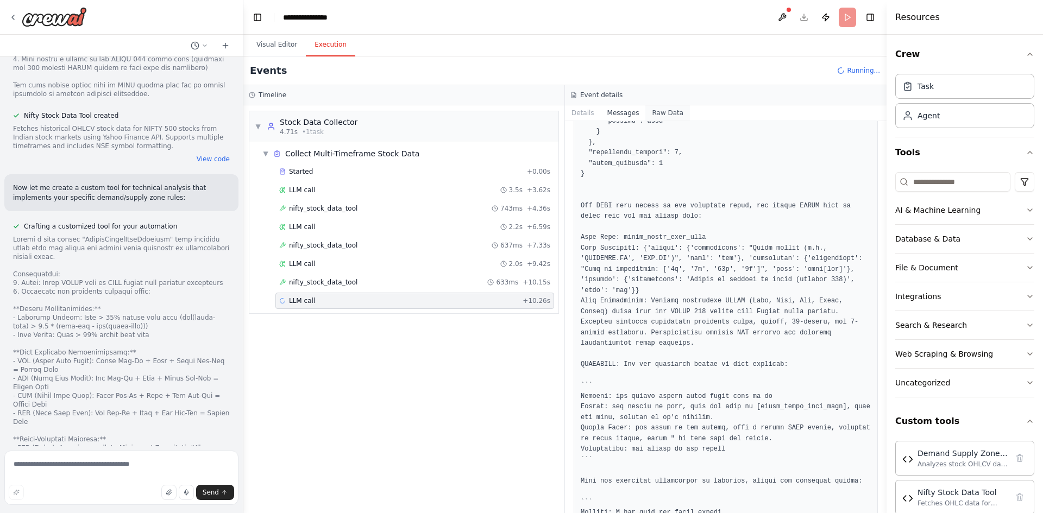
click at [645, 113] on button "Raw Data" at bounding box center [667, 112] width 45 height 15
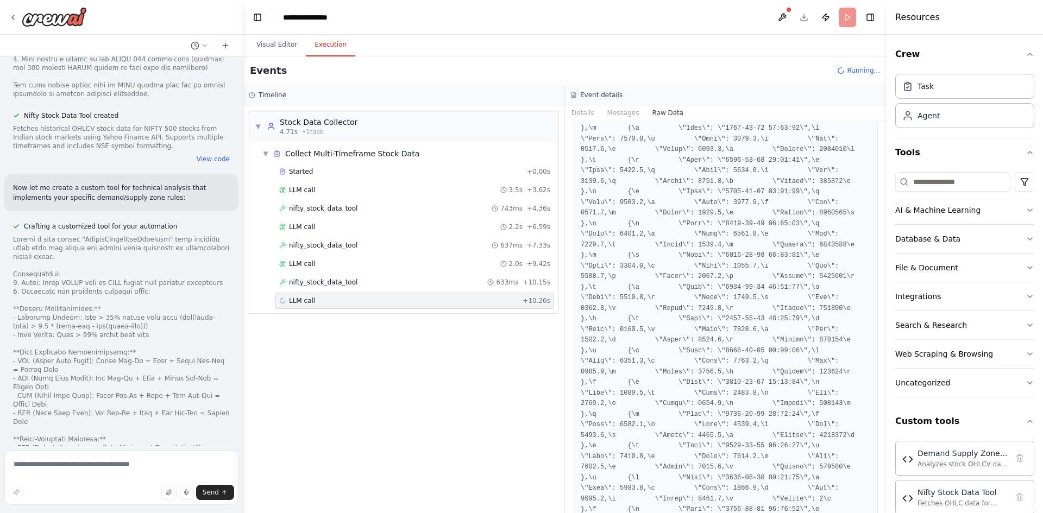
scroll to position [37843, 0]
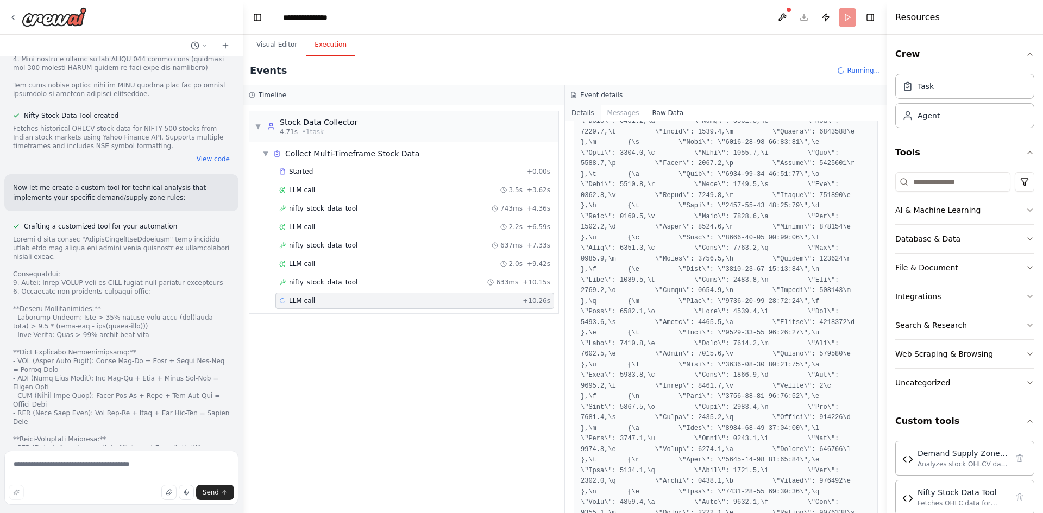
click at [596, 115] on button "Details" at bounding box center [583, 112] width 36 height 15
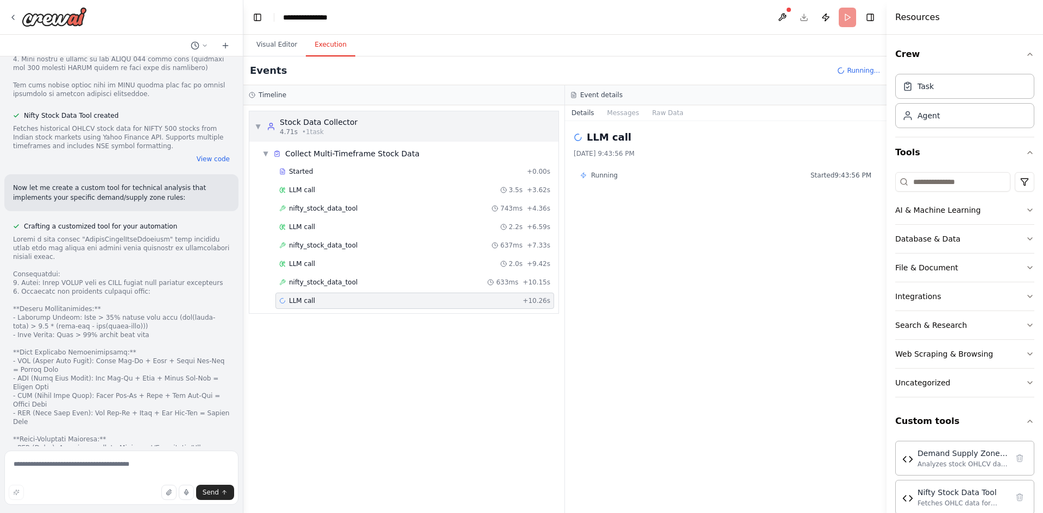
click at [259, 124] on span "▼" at bounding box center [258, 126] width 7 height 9
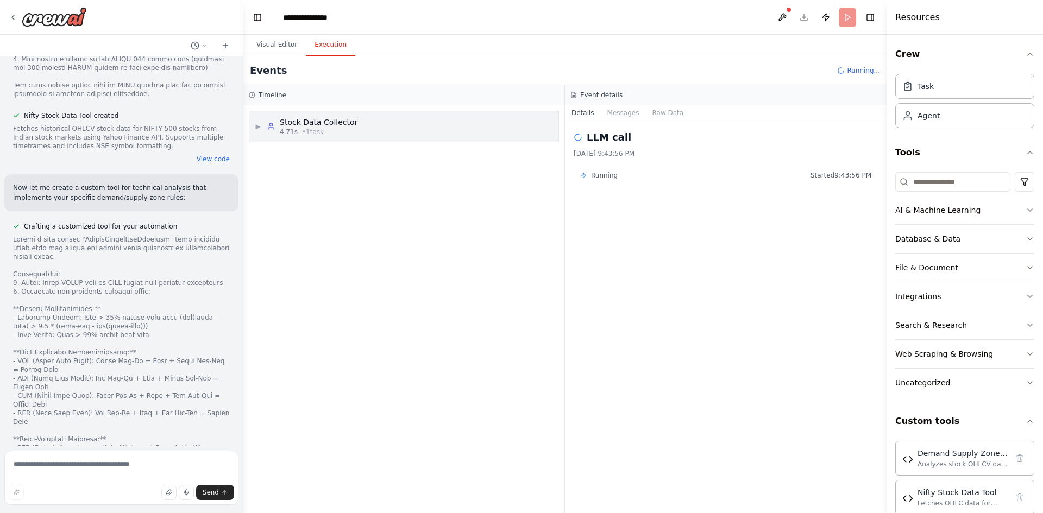
click at [259, 124] on span "▶" at bounding box center [258, 126] width 7 height 9
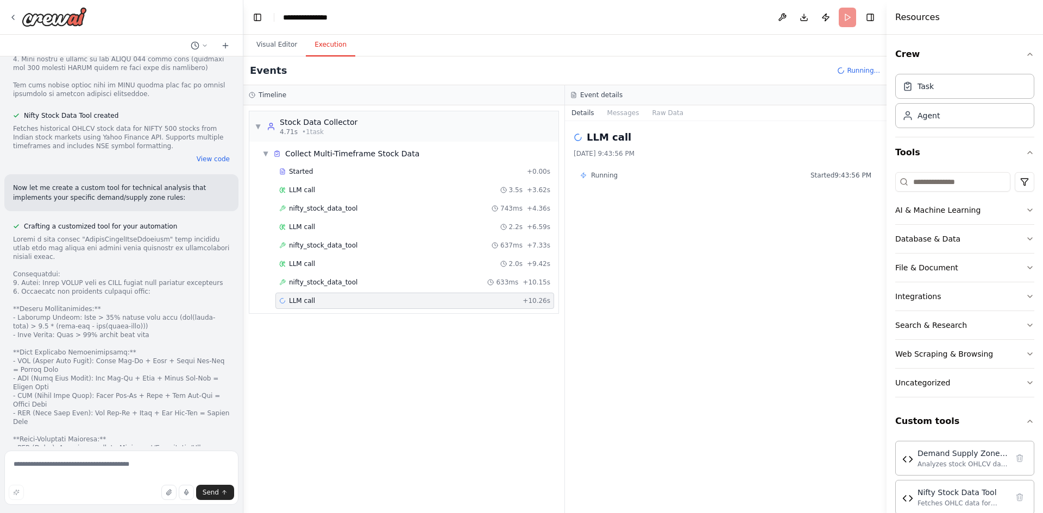
click at [309, 297] on span "LLM call" at bounding box center [302, 301] width 26 height 9
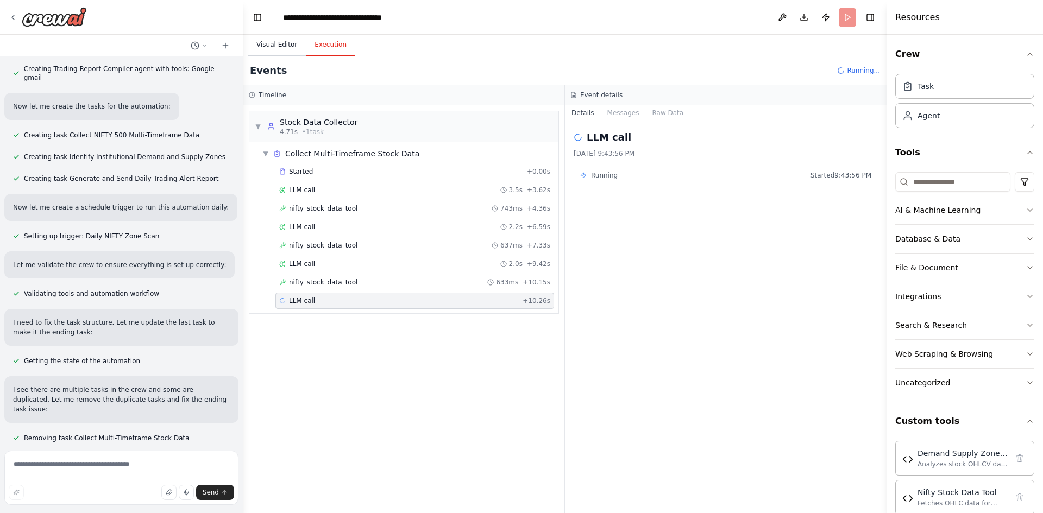
scroll to position [6674, 0]
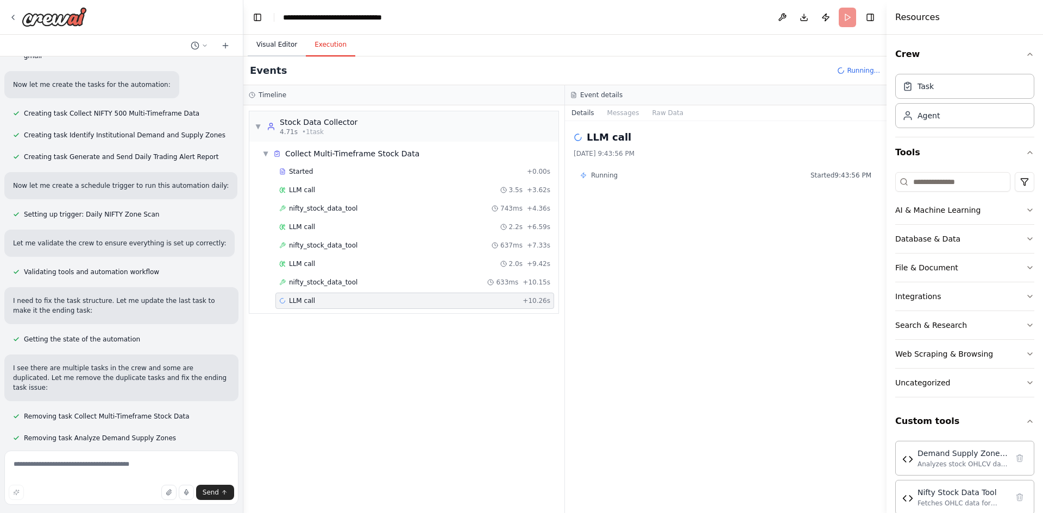
click at [270, 42] on button "Visual Editor" at bounding box center [277, 45] width 58 height 23
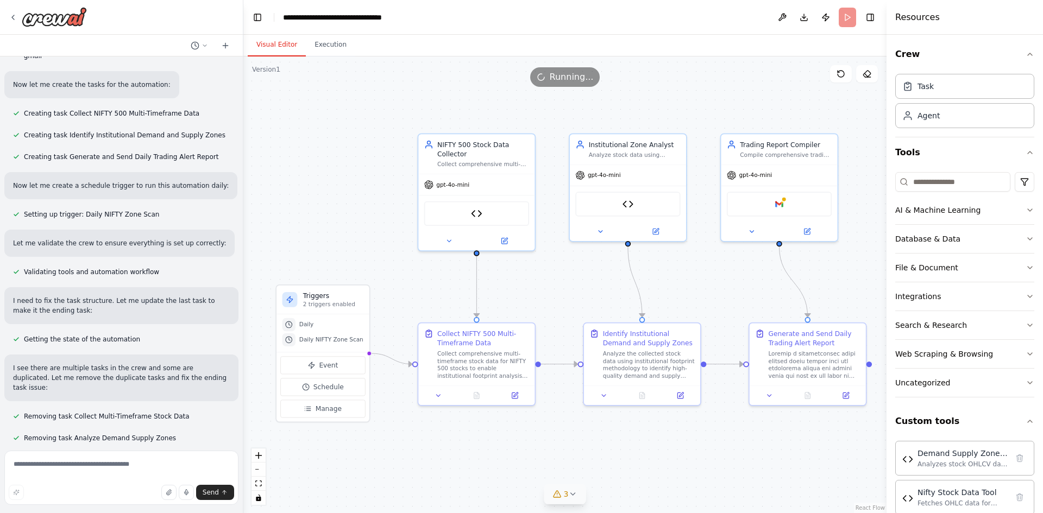
scroll to position [6700, 0]
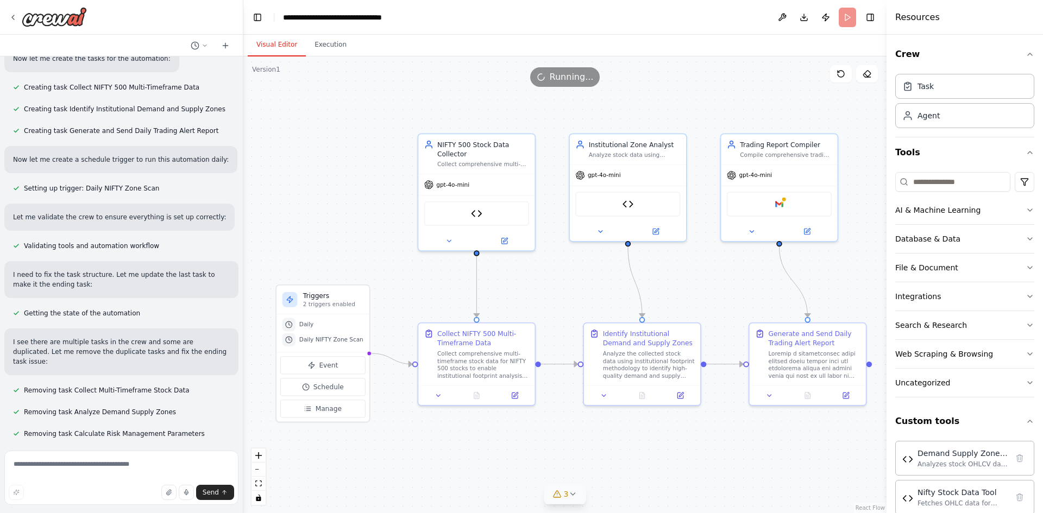
click at [573, 497] on icon at bounding box center [572, 494] width 9 height 9
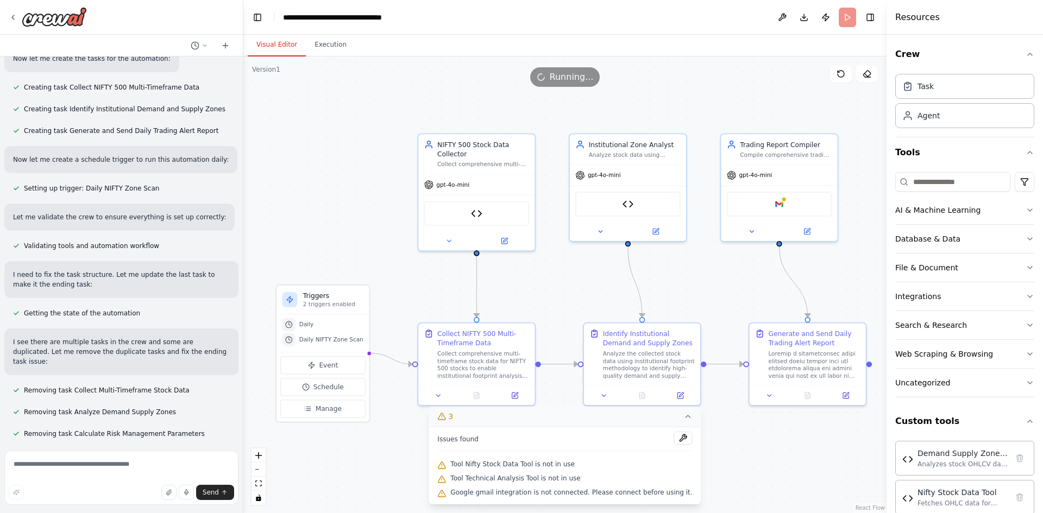
click at [870, 367] on div ".deletable-edge-delete-btn { width: 20px; height: 20px; border: 0px solid #ffff…" at bounding box center [564, 285] width 643 height 457
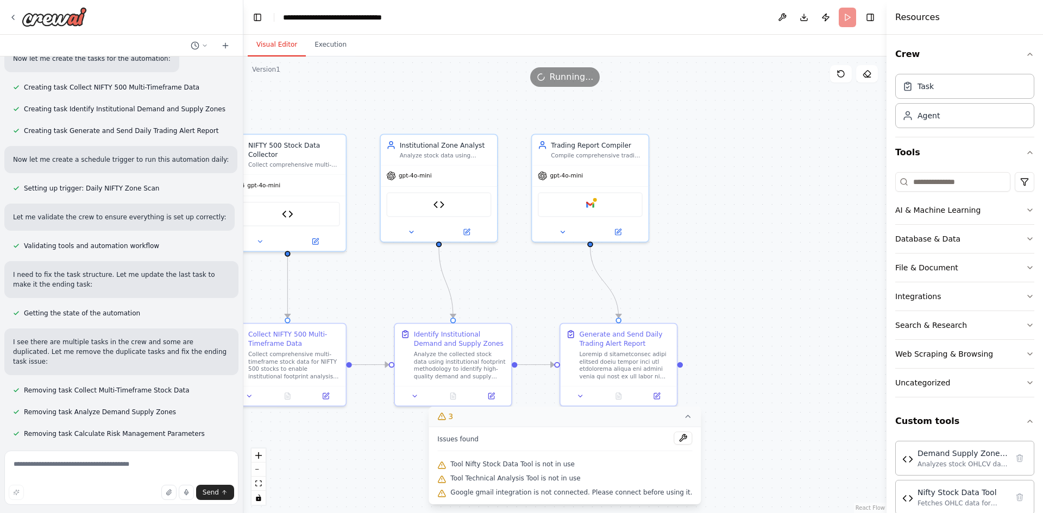
drag, startPoint x: 808, startPoint y: 454, endPoint x: 634, endPoint y: 453, distance: 174.4
click at [634, 453] on div "Version 1 Show Tools Hide Agents .deletable-edge-delete-btn { width: 20px; heig…" at bounding box center [564, 285] width 643 height 457
click at [806, 461] on div ".deletable-edge-delete-btn { width: 20px; height: 20px; border: 0px solid #ffff…" at bounding box center [564, 285] width 643 height 457
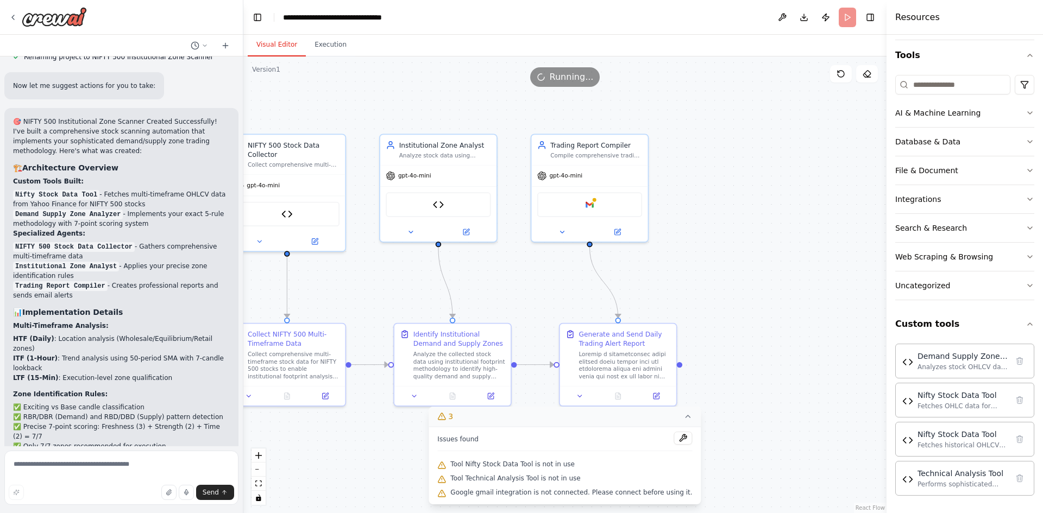
click at [830, 370] on div ".deletable-edge-delete-btn { width: 20px; height: 20px; border: 0px solid #ffff…" at bounding box center [564, 285] width 643 height 457
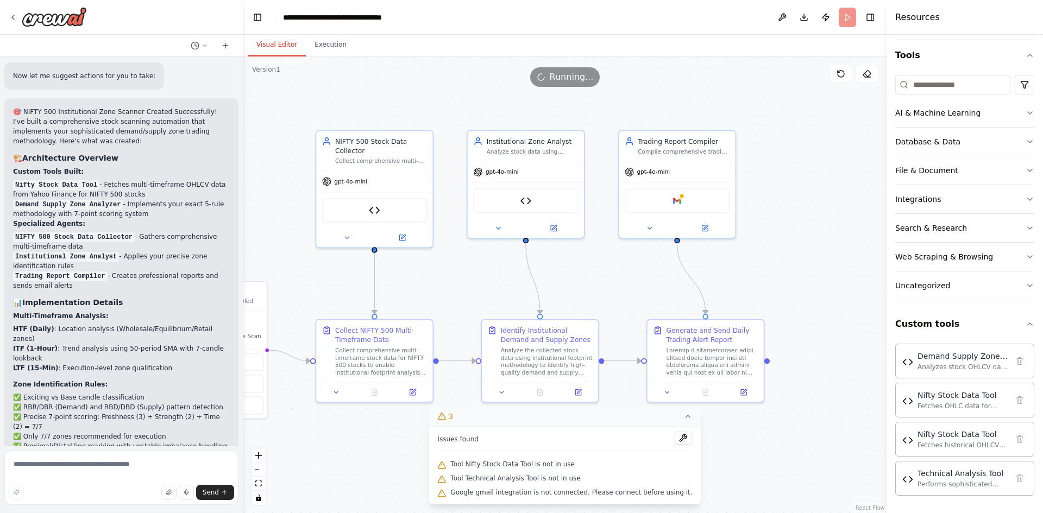
drag, startPoint x: 733, startPoint y: 320, endPoint x: 821, endPoint y: 316, distance: 87.6
click at [821, 316] on div ".deletable-edge-delete-btn { width: 20px; height: 20px; border: 0px solid #ffff…" at bounding box center [564, 285] width 643 height 457
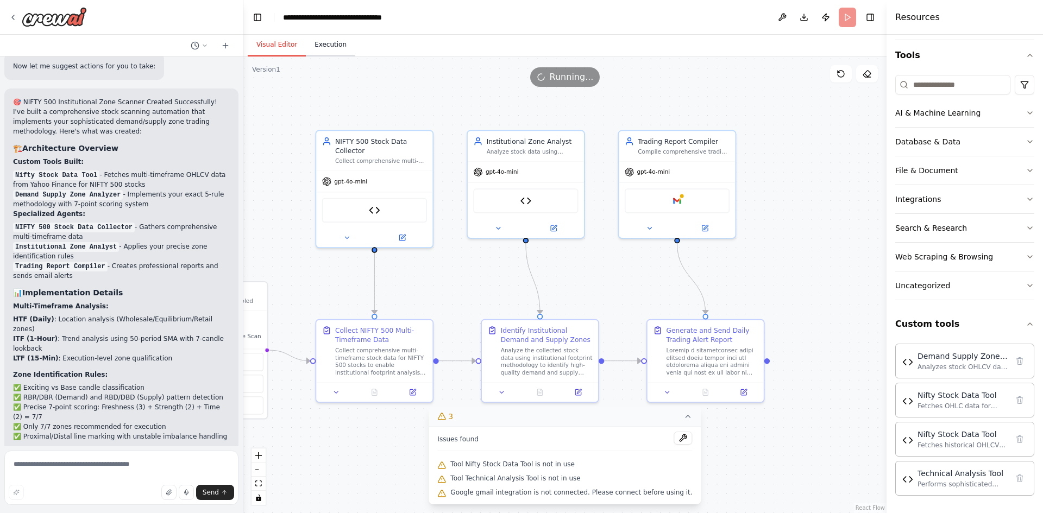
click at [334, 41] on button "Execution" at bounding box center [330, 45] width 49 height 23
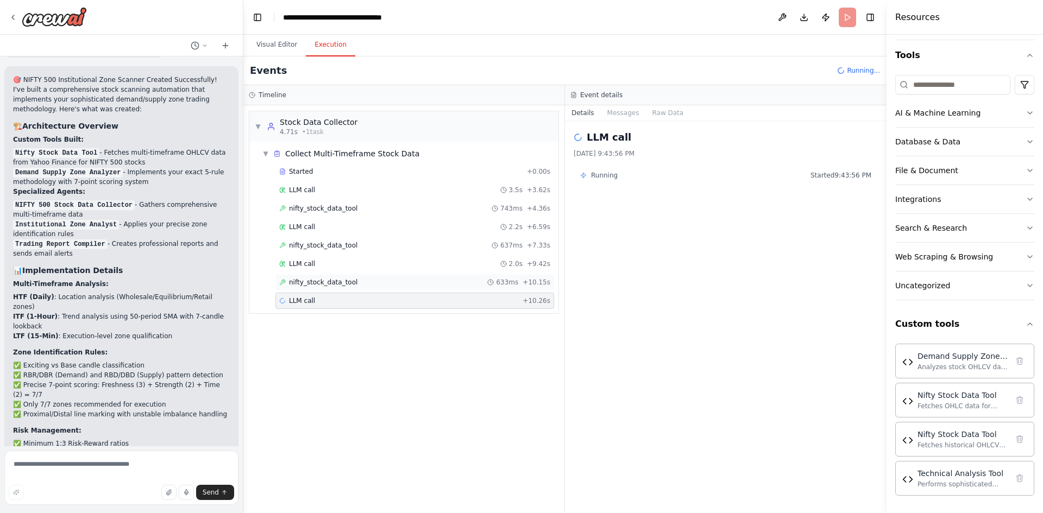
scroll to position [7399, 0]
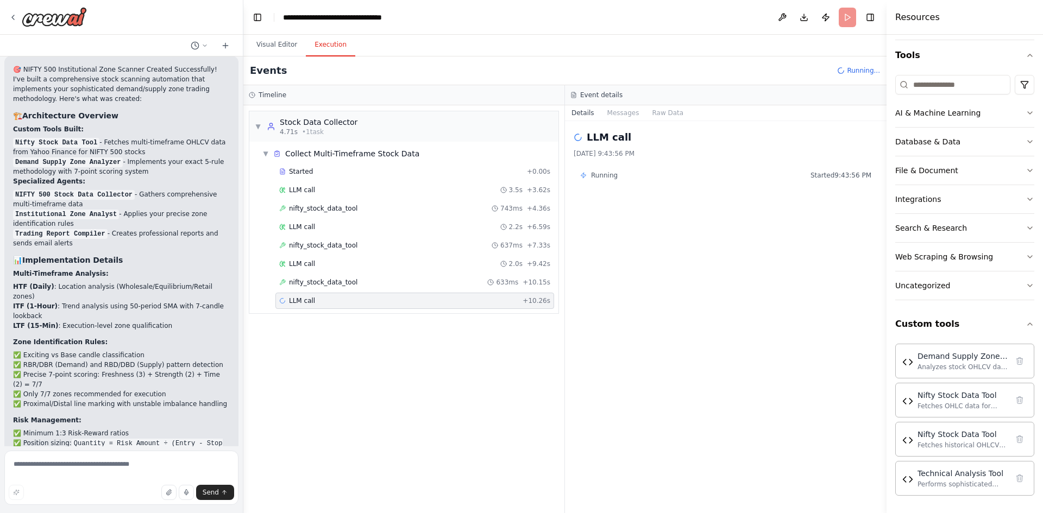
click at [316, 274] on div "Started + 0.00s LLM call 3.5s + 3.62s nifty_stock_data_tool 743ms + 4.36s LLM c…" at bounding box center [408, 238] width 300 height 148
click at [305, 266] on span "LLM call" at bounding box center [302, 264] width 26 height 9
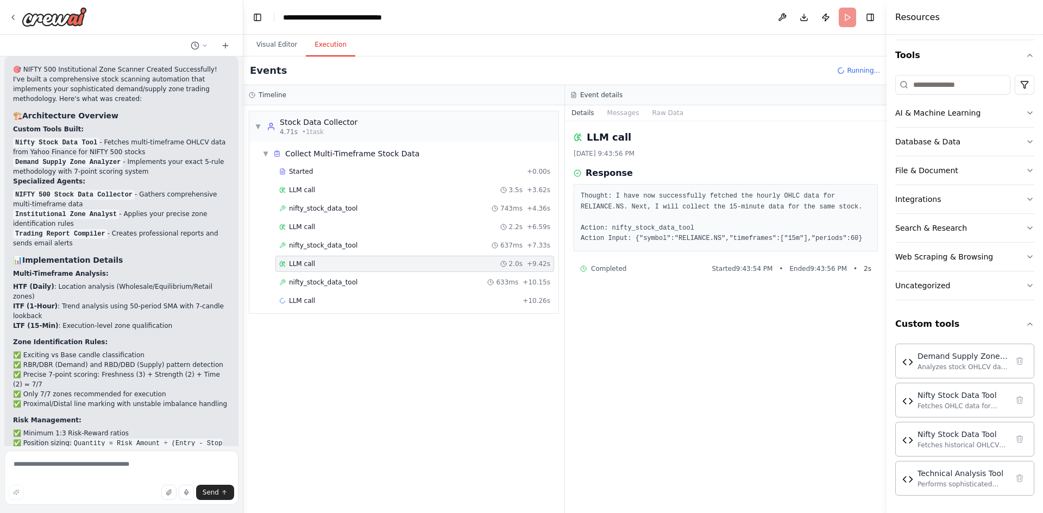
click at [284, 268] on div "LLM call 2.0s + 9.42s" at bounding box center [414, 264] width 279 height 16
click at [312, 235] on div "Started + 0.00s LLM call 3.5s + 3.62s nifty_stock_data_tool 743ms + 4.36s LLM c…" at bounding box center [408, 238] width 300 height 148
click at [318, 246] on span "nifty_stock_data_tool" at bounding box center [323, 245] width 68 height 9
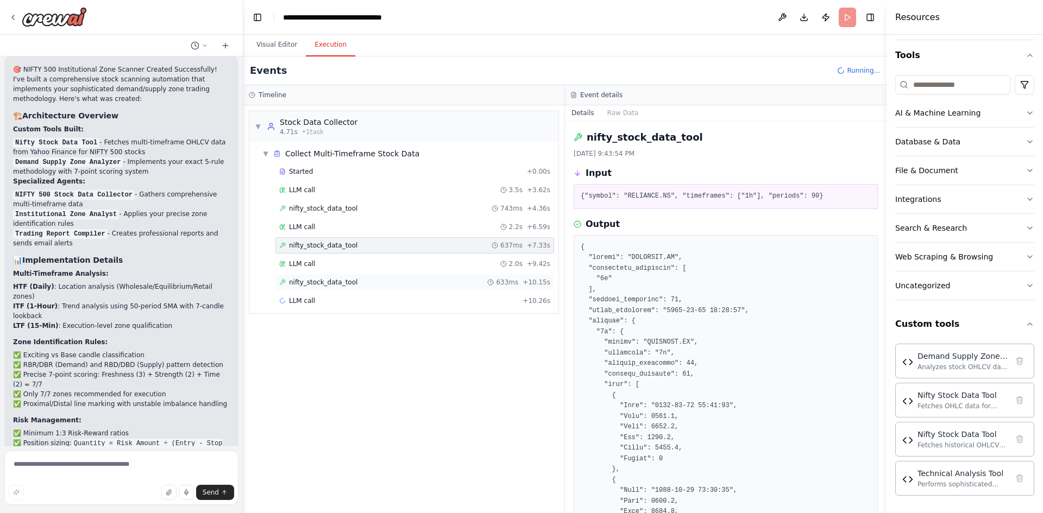
click at [339, 281] on span "nifty_stock_data_tool" at bounding box center [323, 282] width 68 height 9
click at [330, 296] on div "LLM call + 10.26s" at bounding box center [414, 301] width 279 height 16
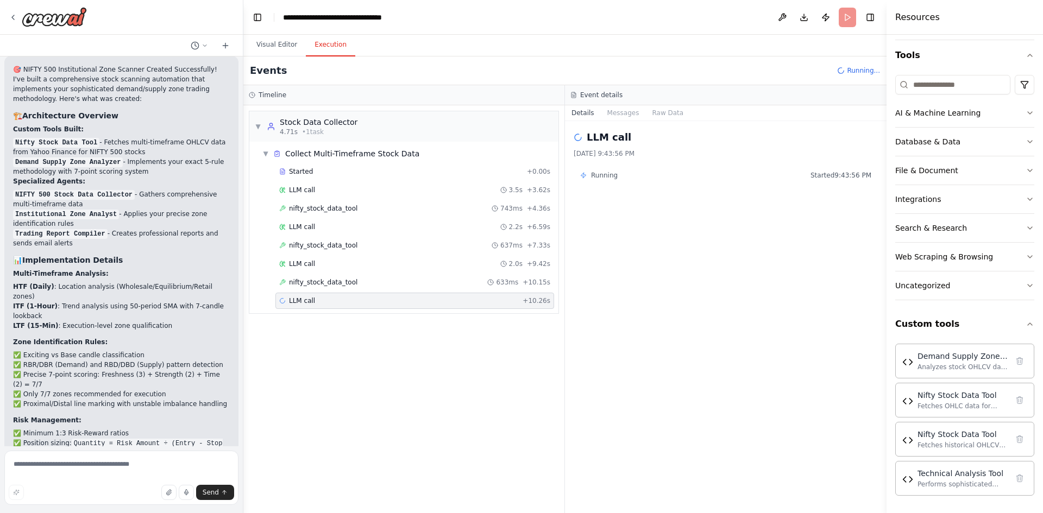
click at [587, 163] on div "LLM call [DATE] 9:43:56 PM Running Started 9:43:56 PM" at bounding box center [726, 317] width 322 height 392
click at [591, 175] on span "Running" at bounding box center [604, 175] width 27 height 9
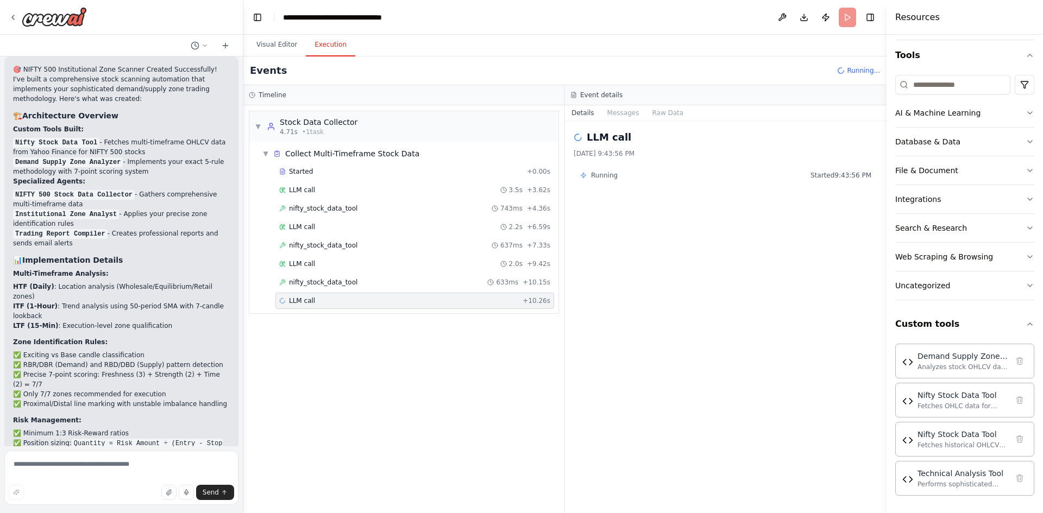
click at [624, 122] on div "LLM call [DATE] 9:43:56 PM Running Started 9:43:56 PM" at bounding box center [726, 317] width 322 height 392
click at [612, 115] on button "Messages" at bounding box center [623, 112] width 45 height 15
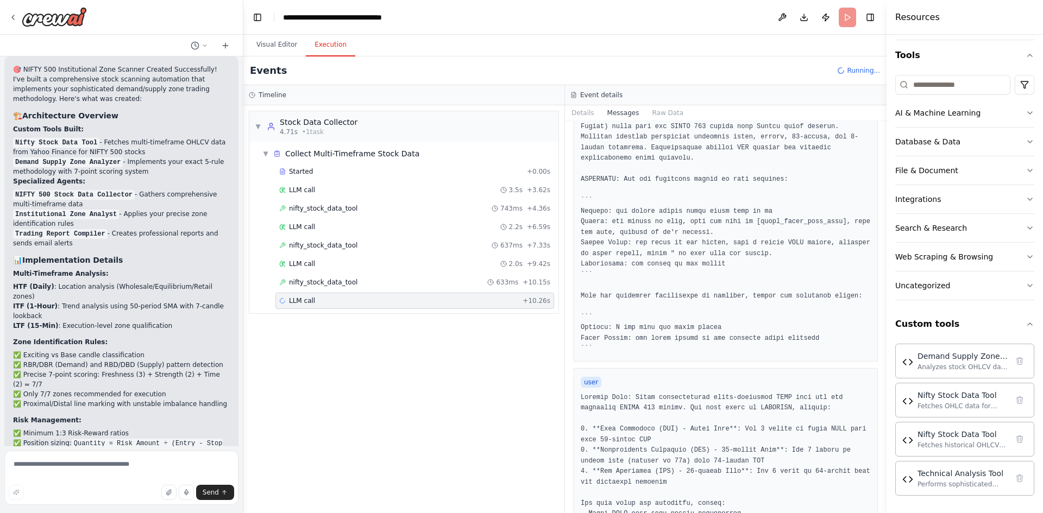
scroll to position [380, 0]
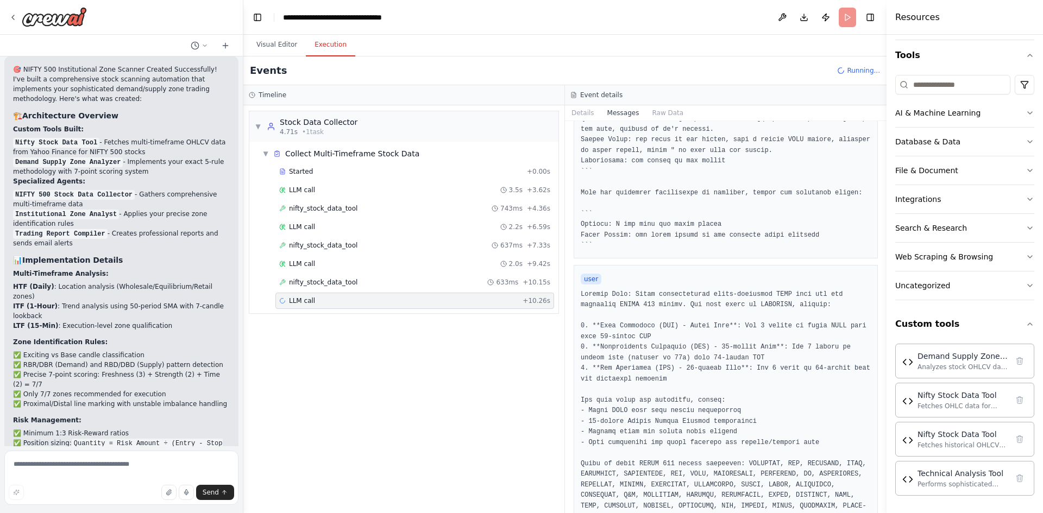
drag, startPoint x: 882, startPoint y: 136, endPoint x: 869, endPoint y: 272, distance: 137.0
click at [869, 272] on div "Create a crew that schedules daily scans nifty 500 stocks based on the followin…" at bounding box center [521, 256] width 1043 height 513
drag, startPoint x: 884, startPoint y: 137, endPoint x: 856, endPoint y: 455, distance: 319.0
click at [856, 455] on div "Create a crew that schedules daily scans nifty 500 stocks based on the followin…" at bounding box center [521, 256] width 1043 height 513
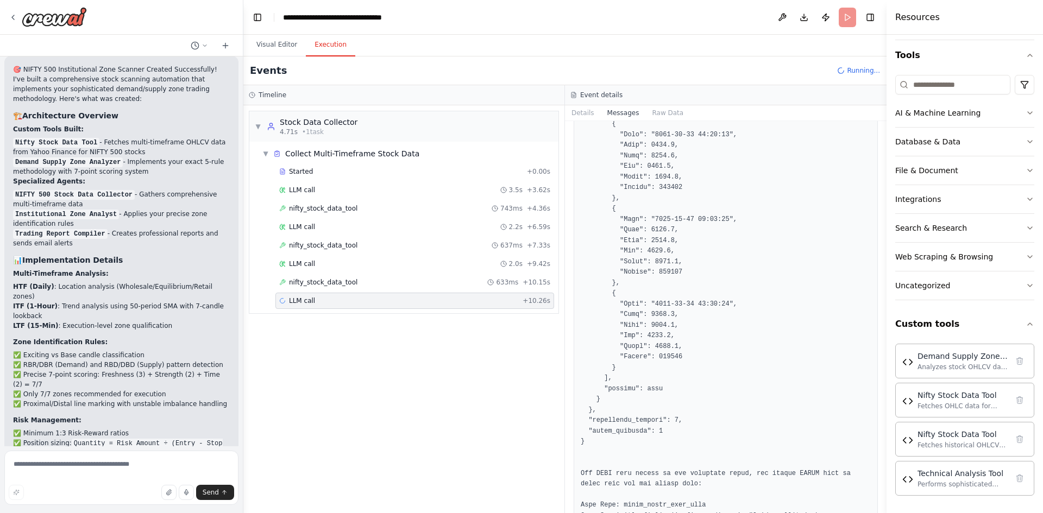
scroll to position [25585, 0]
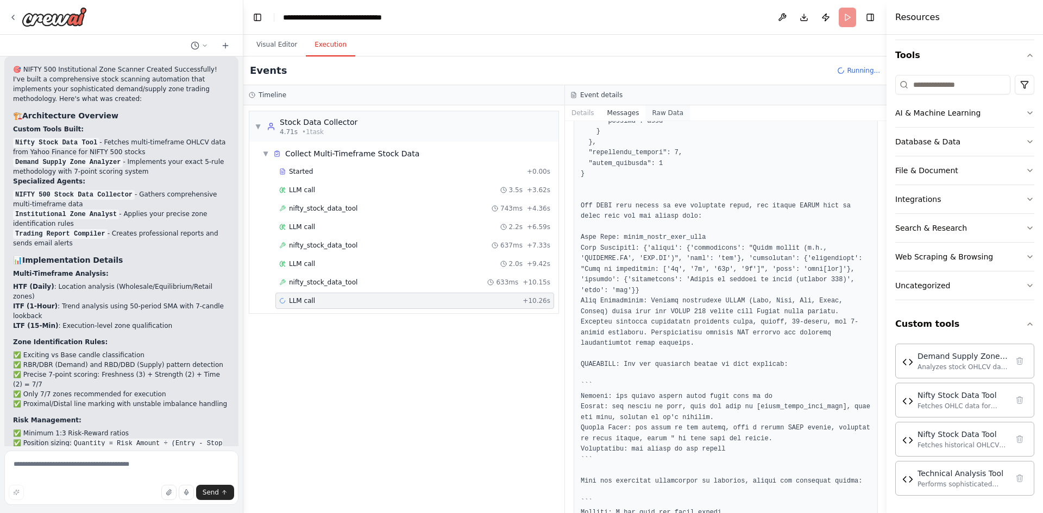
click at [655, 110] on button "Raw Data" at bounding box center [667, 112] width 45 height 15
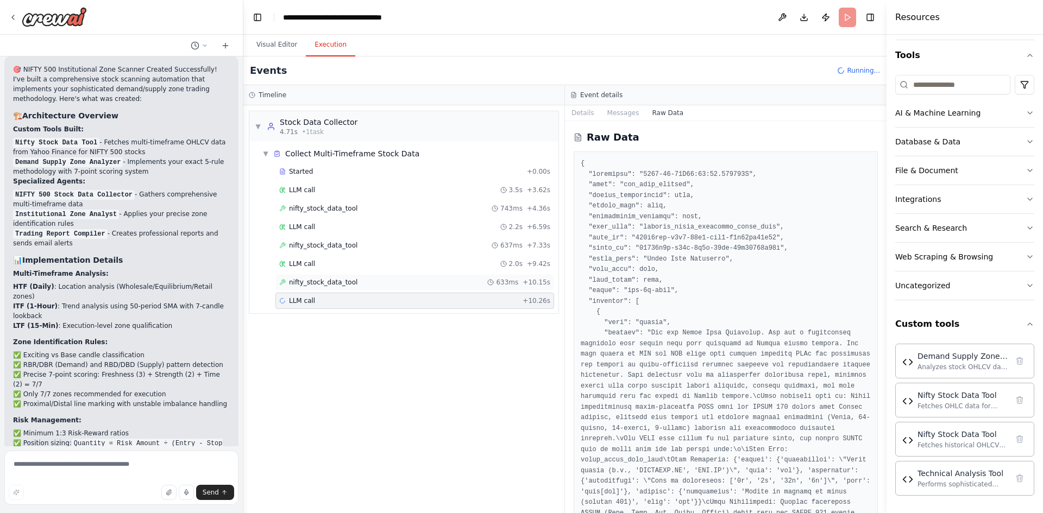
click at [337, 285] on span "nifty_stock_data_tool" at bounding box center [323, 282] width 68 height 9
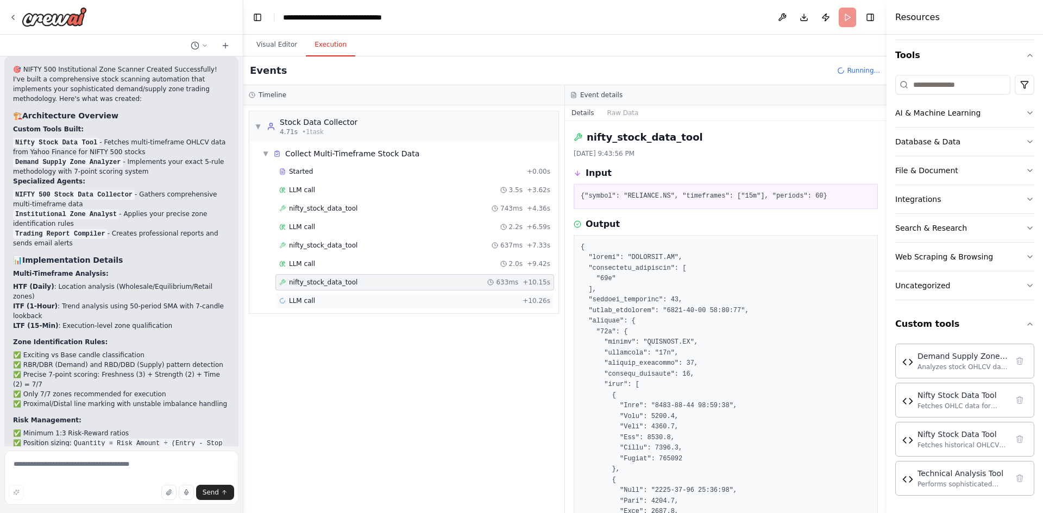
click at [296, 306] on div "LLM call + 10.26s" at bounding box center [414, 301] width 279 height 16
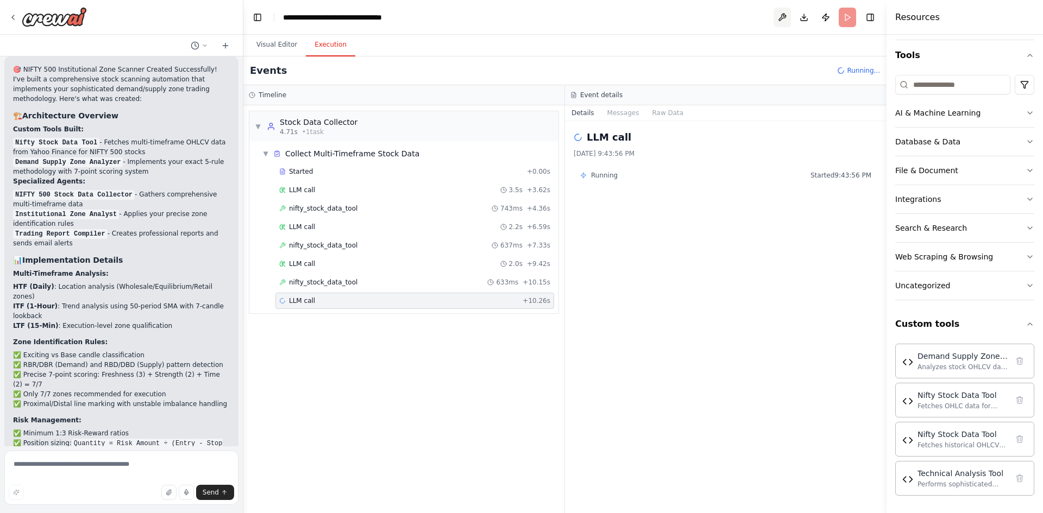
click at [776, 16] on button at bounding box center [782, 18] width 17 height 20
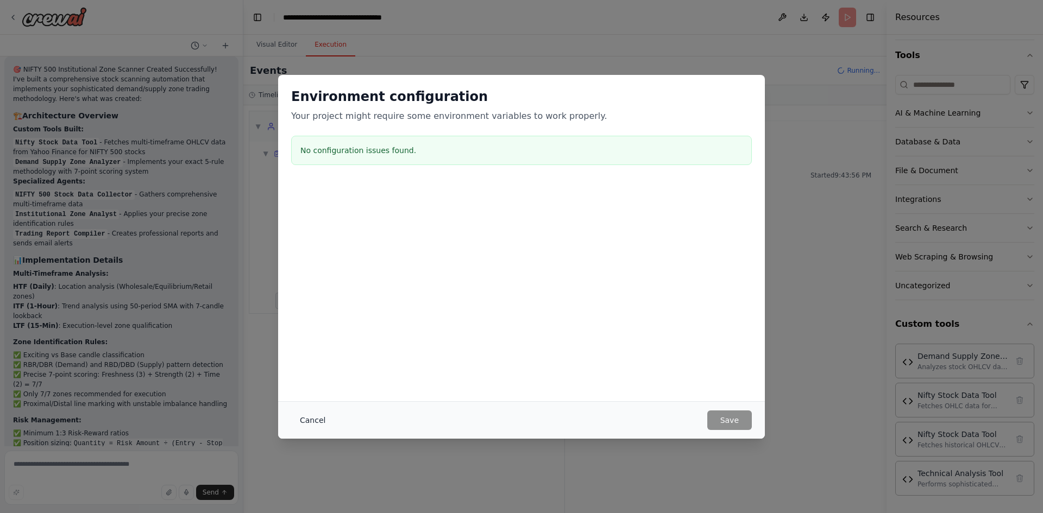
click at [320, 415] on button "Cancel" at bounding box center [312, 421] width 43 height 20
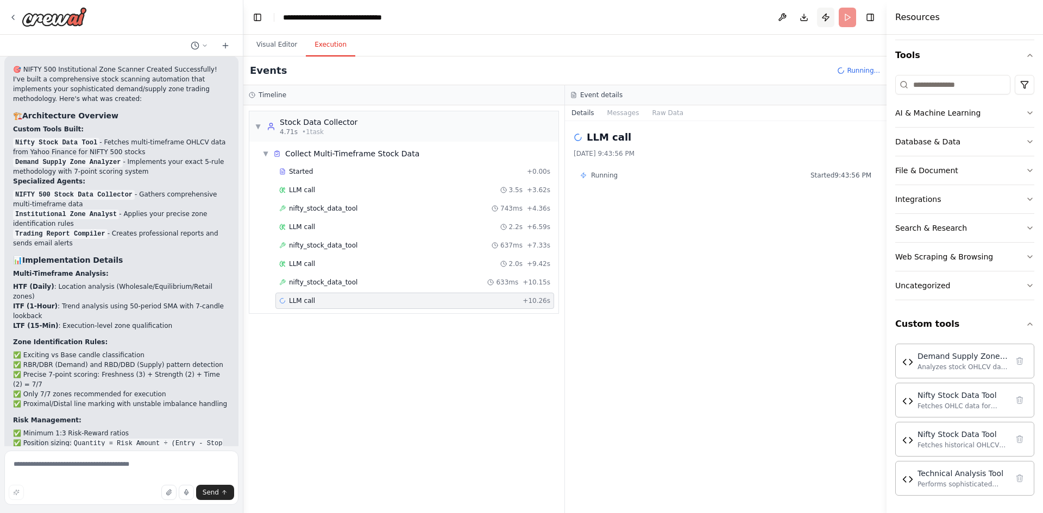
click at [821, 18] on button "Publish" at bounding box center [825, 18] width 17 height 20
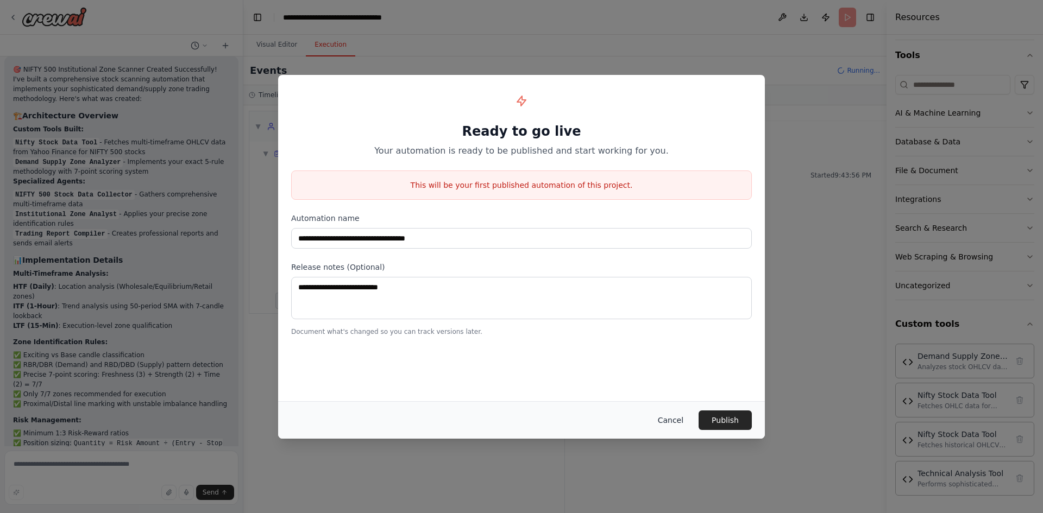
click at [658, 417] on button "Cancel" at bounding box center [670, 421] width 43 height 20
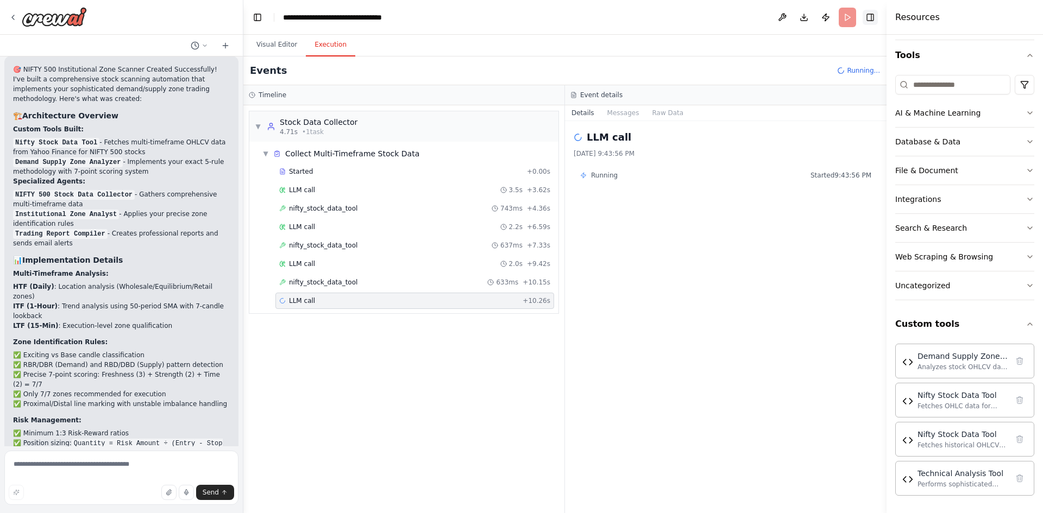
click at [869, 13] on button "Toggle Right Sidebar" at bounding box center [870, 17] width 15 height 15
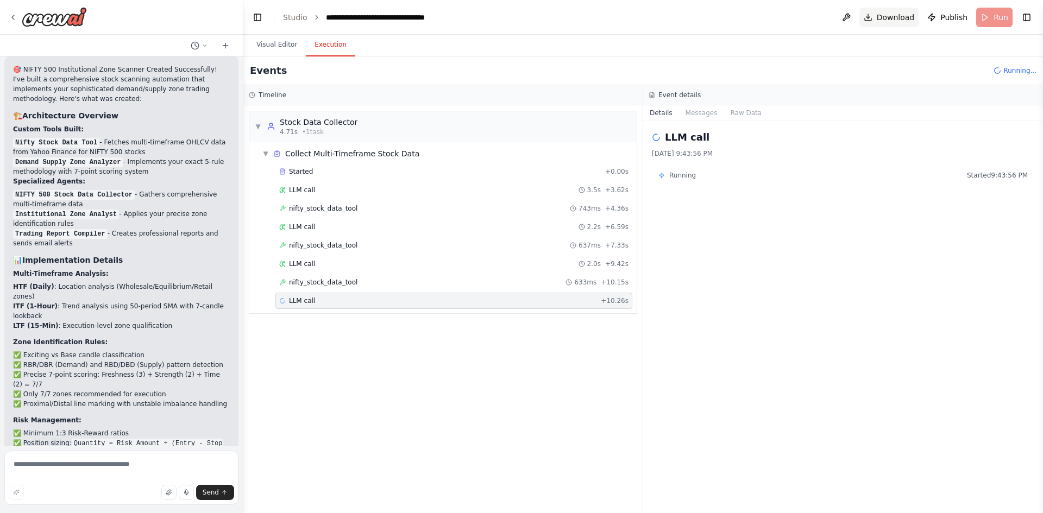
click at [896, 20] on span "Download" at bounding box center [896, 17] width 38 height 11
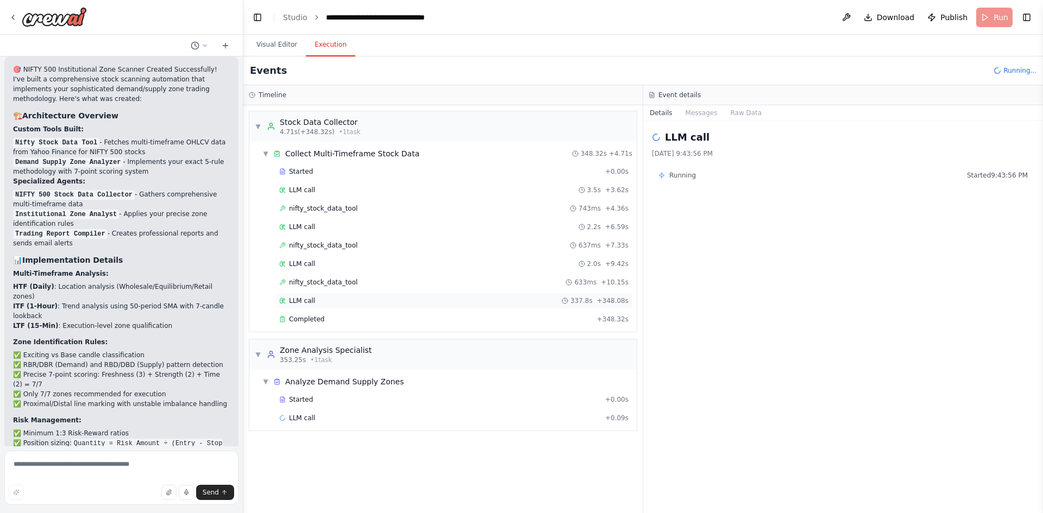
click at [345, 305] on div "LLM call 337.8s + 348.08s" at bounding box center [453, 301] width 357 height 16
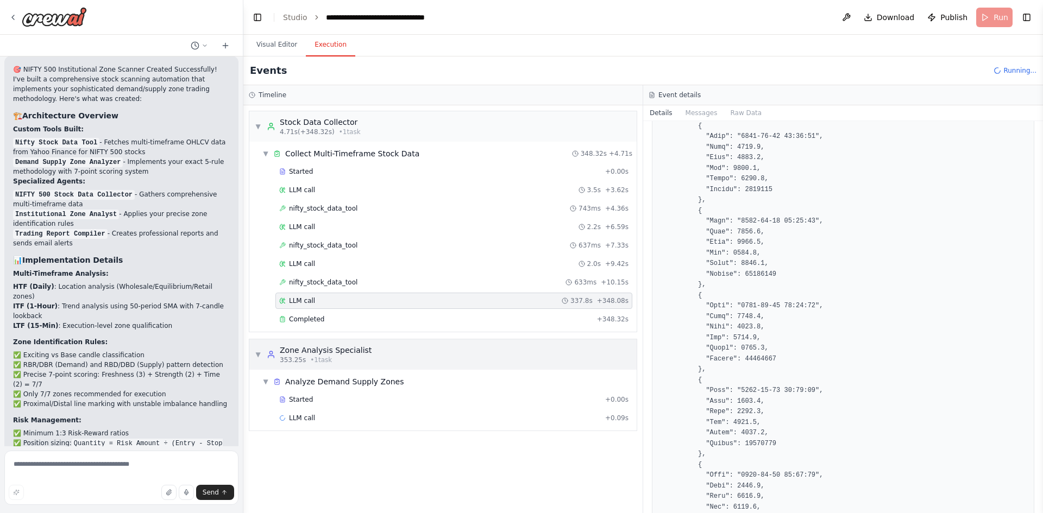
scroll to position [815, 0]
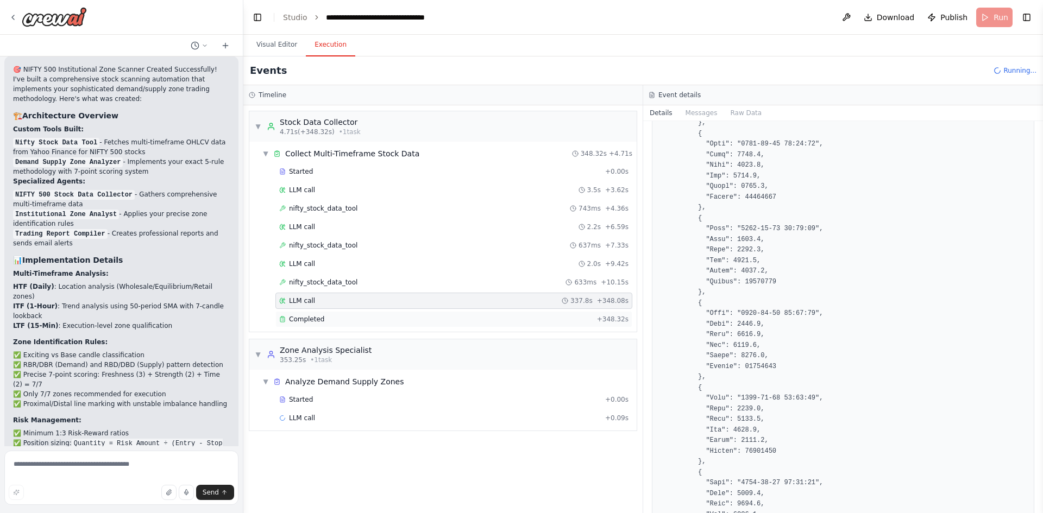
click at [363, 325] on div "Completed + 348.32s" at bounding box center [453, 319] width 357 height 16
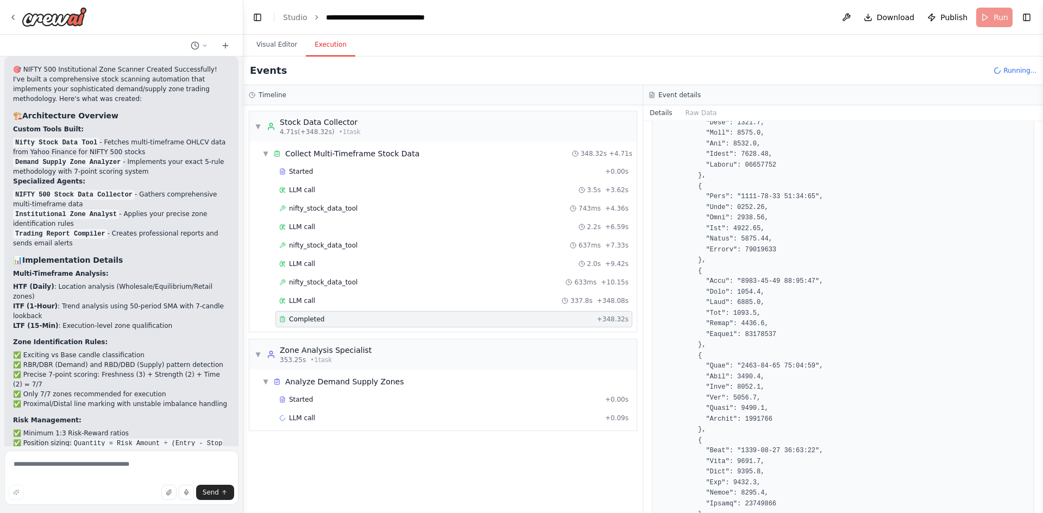
scroll to position [1087, 0]
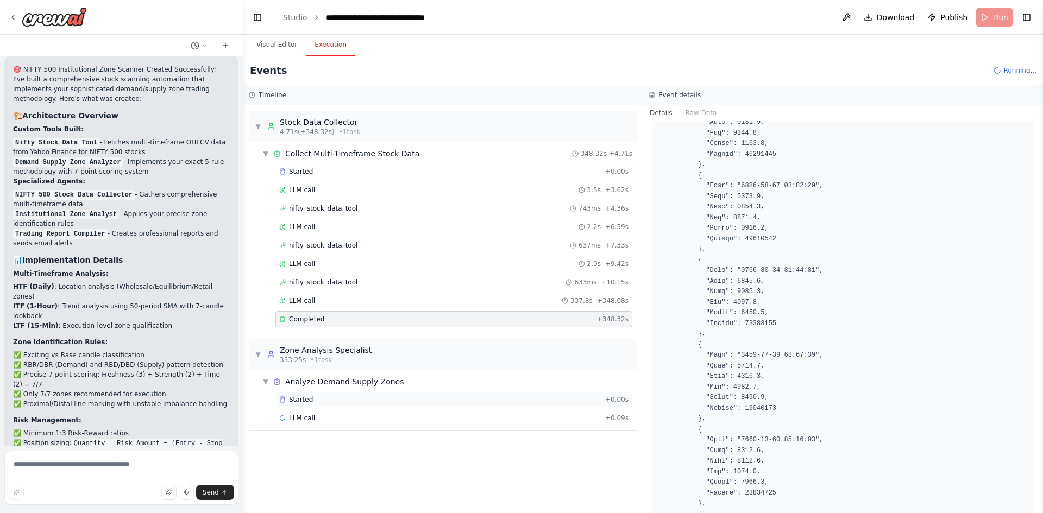
click at [327, 401] on div "Started" at bounding box center [440, 400] width 322 height 9
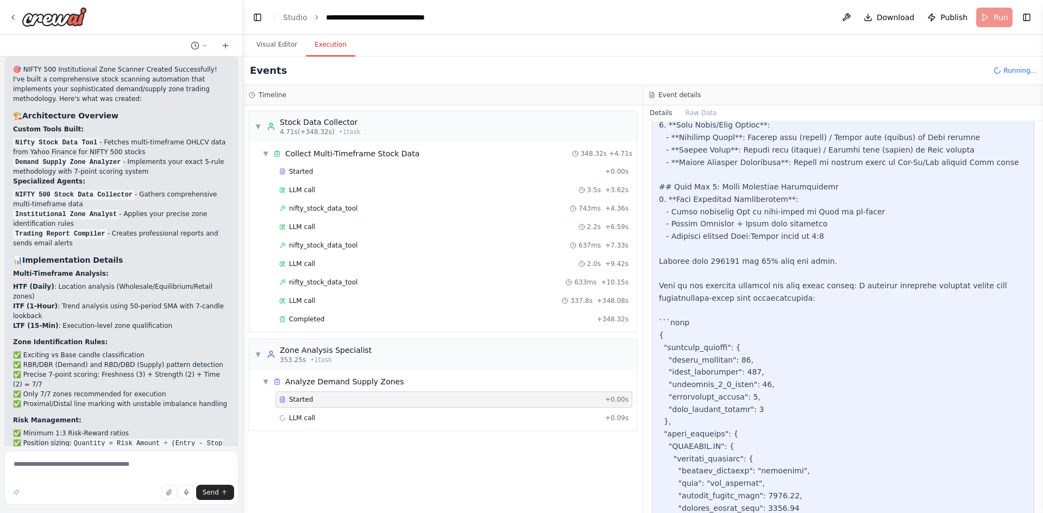
scroll to position [869, 0]
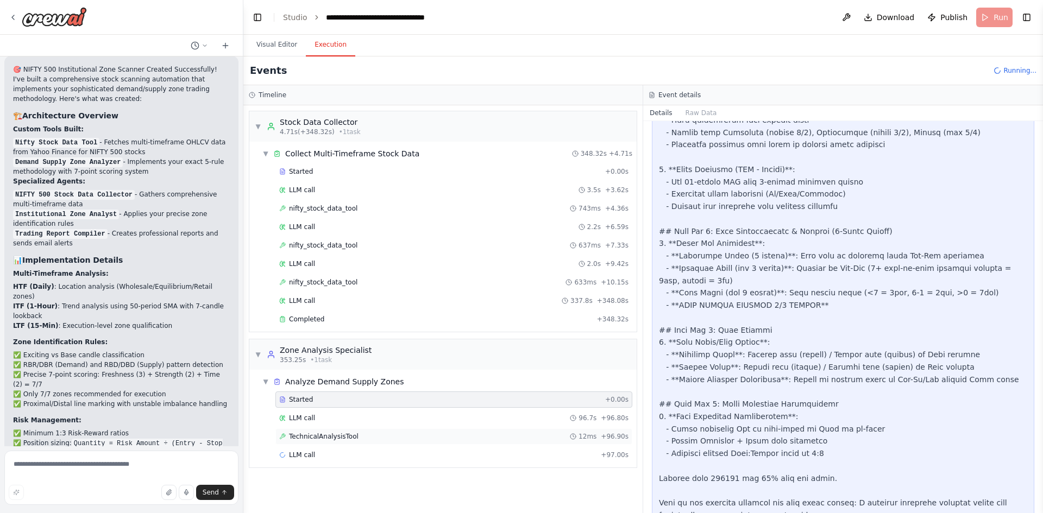
click at [328, 436] on span "TechnicalAnalysisTool" at bounding box center [324, 436] width 70 height 9
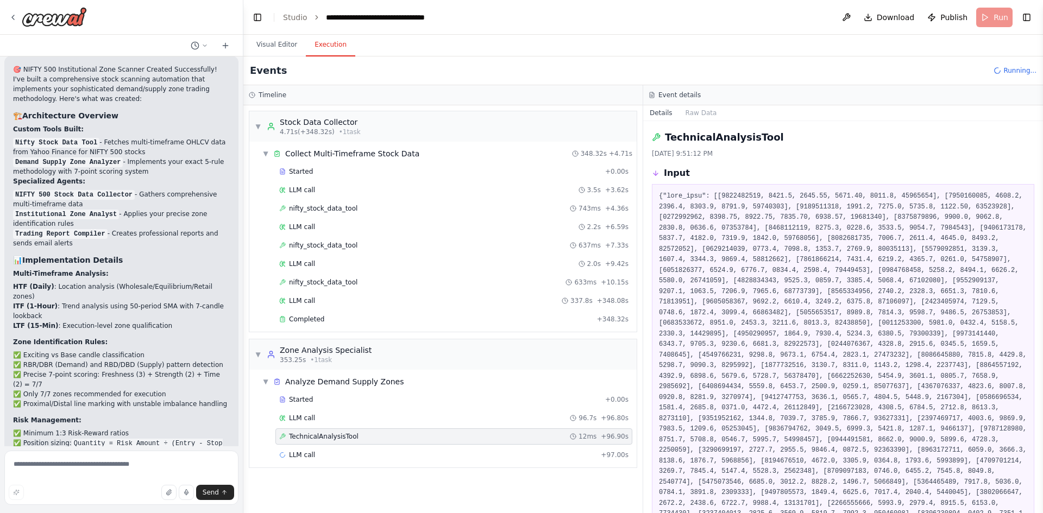
click at [318, 446] on div "Started + 0.00s LLM call 96.7s + 96.80s TechnicalAnalysisTool 12ms + 96.90s LLM…" at bounding box center [447, 429] width 379 height 74
click at [318, 453] on div "LLM call + 97.00s" at bounding box center [453, 455] width 349 height 9
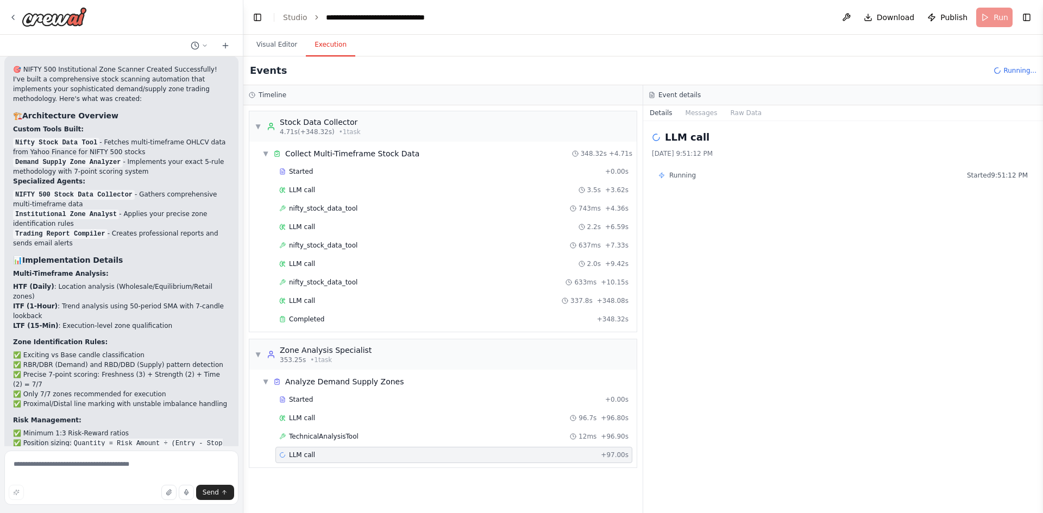
click at [318, 453] on div "LLM call + 97.00s" at bounding box center [453, 455] width 349 height 9
click at [306, 438] on span "TechnicalAnalysisTool" at bounding box center [324, 436] width 70 height 9
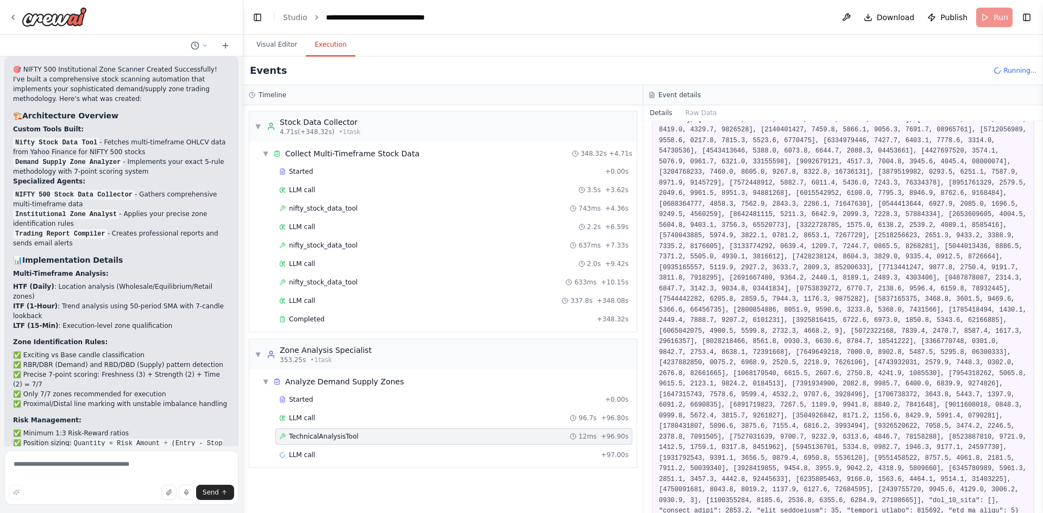
scroll to position [442, 0]
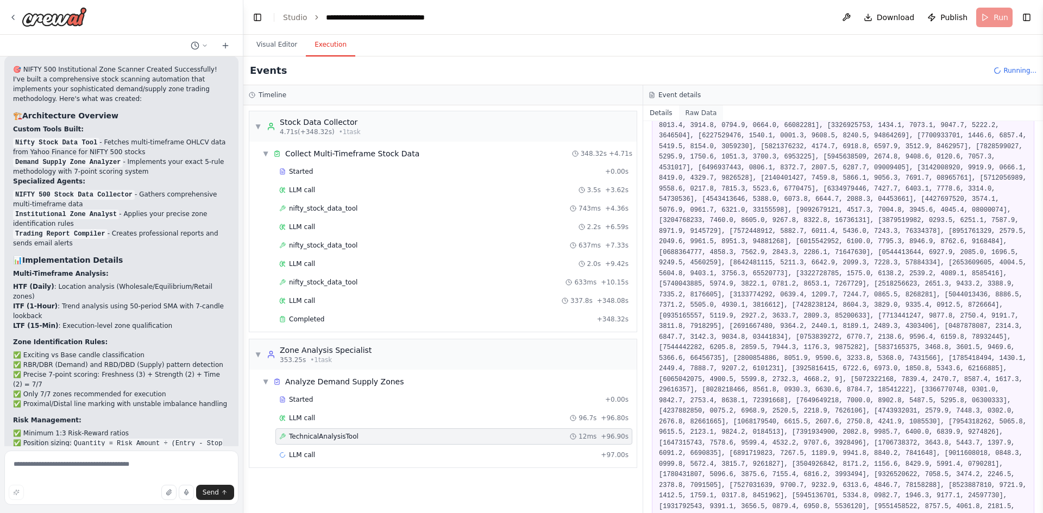
click at [707, 111] on button "Raw Data" at bounding box center [701, 112] width 45 height 15
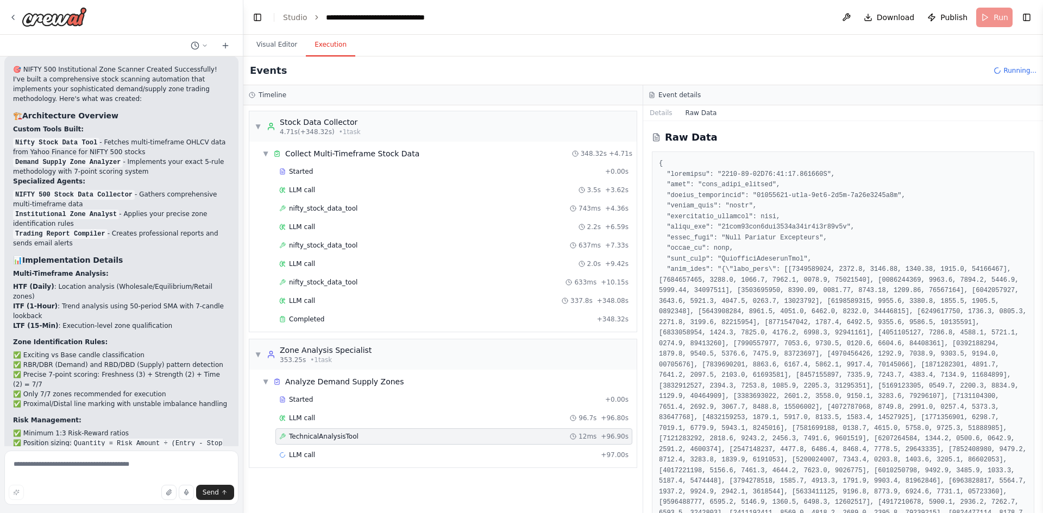
drag, startPoint x: 1039, startPoint y: 136, endPoint x: 1043, endPoint y: 298, distance: 161.4
click at [1043, 298] on button "Toggle Sidebar" at bounding box center [1043, 256] width 9 height 513
click at [1042, 135] on button "Toggle Sidebar" at bounding box center [1043, 256] width 9 height 513
drag, startPoint x: 1034, startPoint y: 134, endPoint x: 1037, endPoint y: 147, distance: 12.8
click at [1037, 147] on div "Raw Data" at bounding box center [843, 317] width 400 height 392
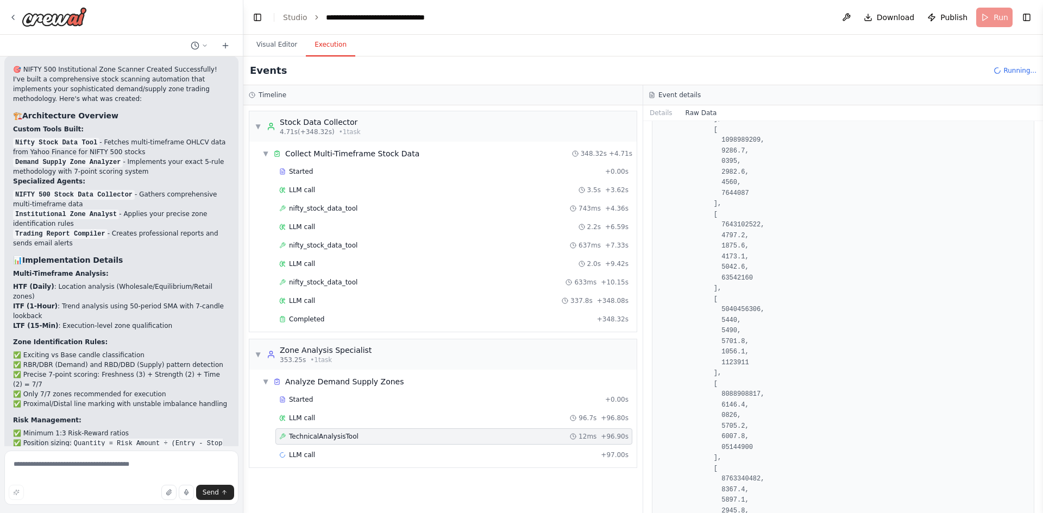
scroll to position [25723, 0]
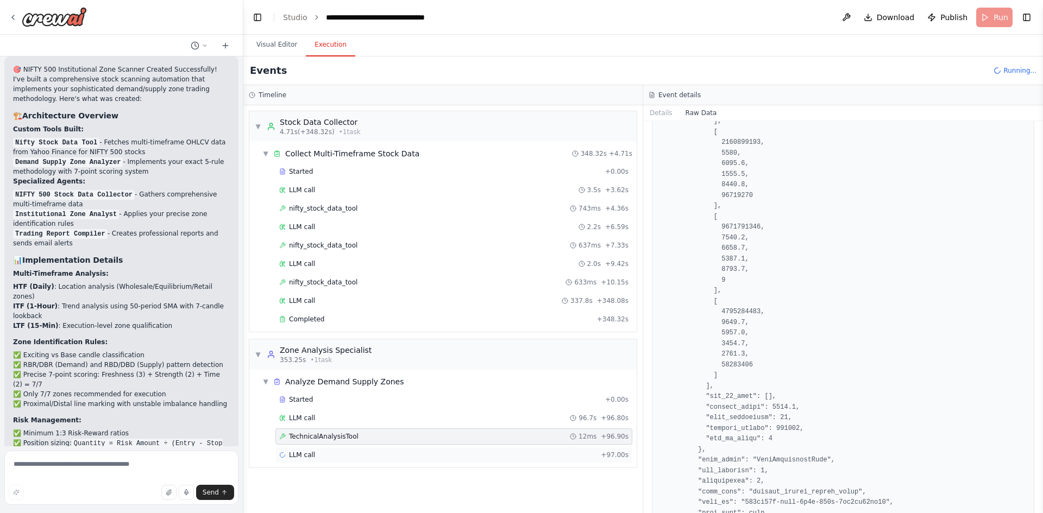
click at [346, 463] on div "LLM call + 97.00s" at bounding box center [453, 455] width 357 height 16
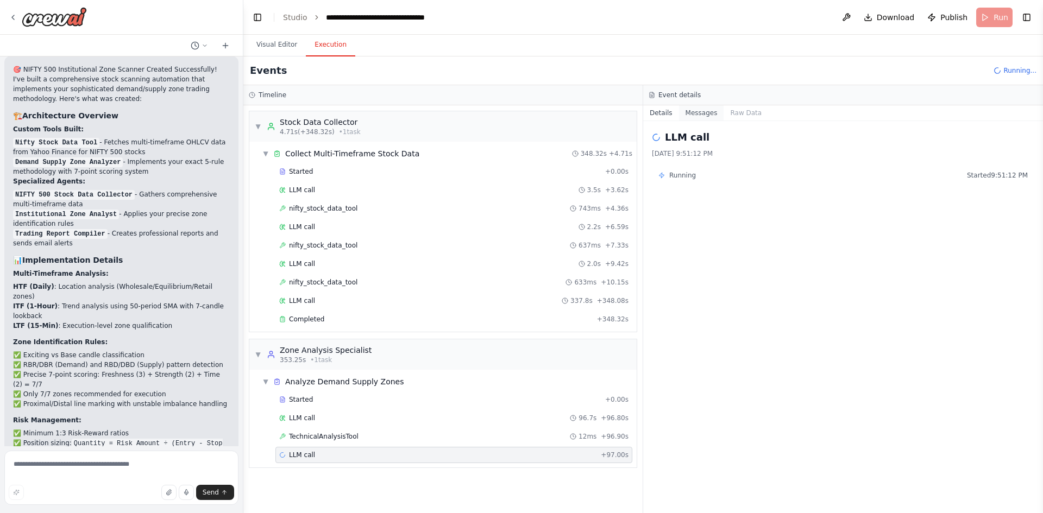
click at [690, 114] on button "Messages" at bounding box center [701, 112] width 45 height 15
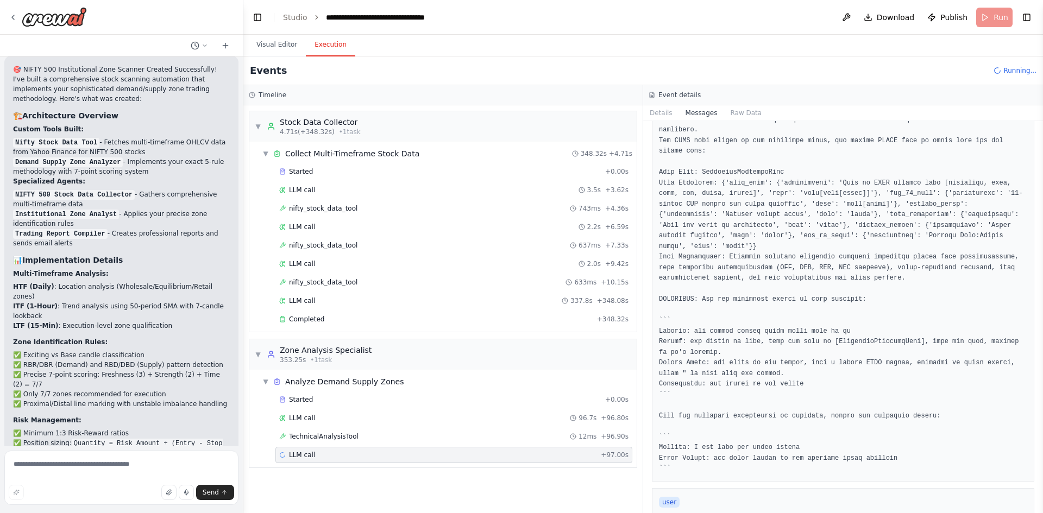
scroll to position [163, 0]
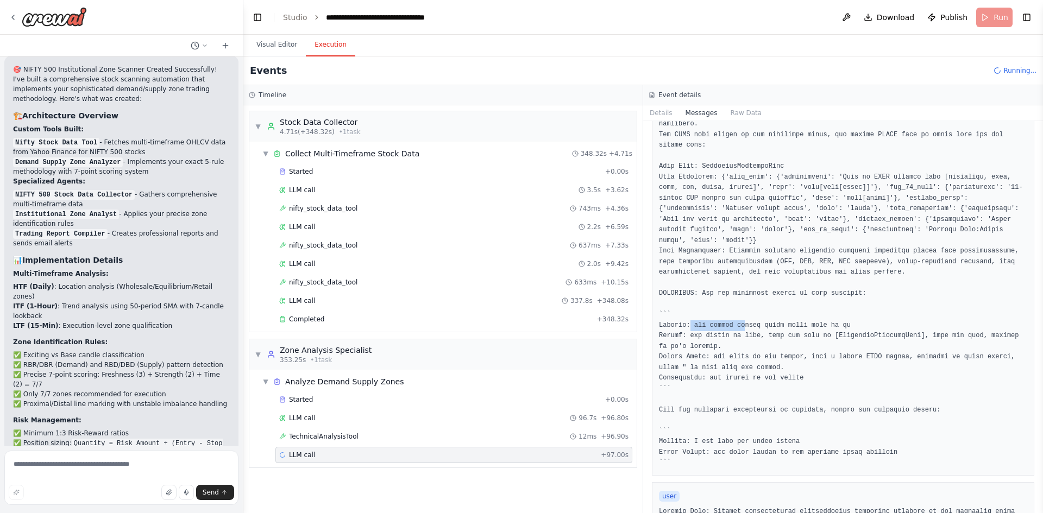
drag, startPoint x: 687, startPoint y: 307, endPoint x: 738, endPoint y: 307, distance: 51.6
click at [738, 307] on pre at bounding box center [843, 241] width 368 height 456
click at [723, 322] on pre at bounding box center [843, 241] width 368 height 456
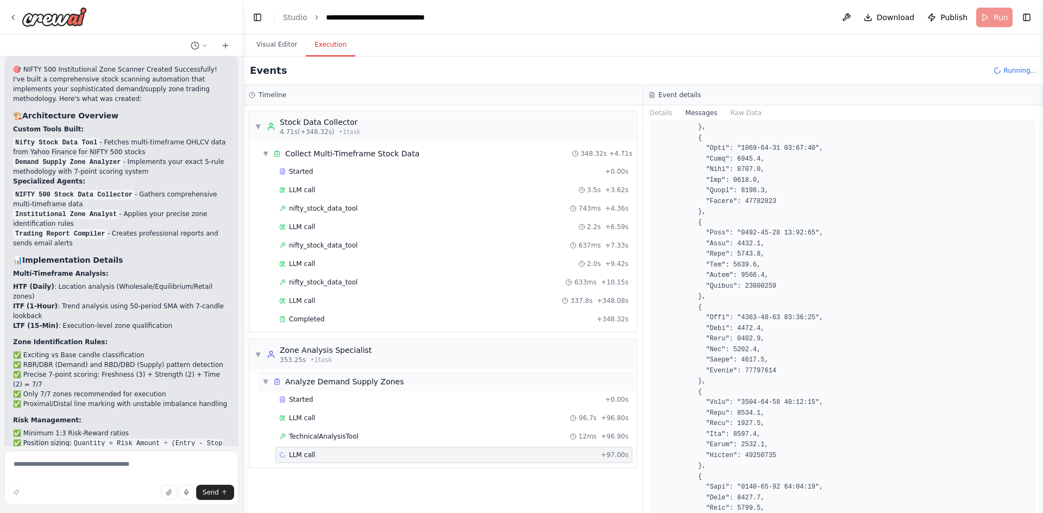
scroll to position [2608, 0]
click at [336, 434] on span "TechnicalAnalysisTool" at bounding box center [324, 436] width 70 height 9
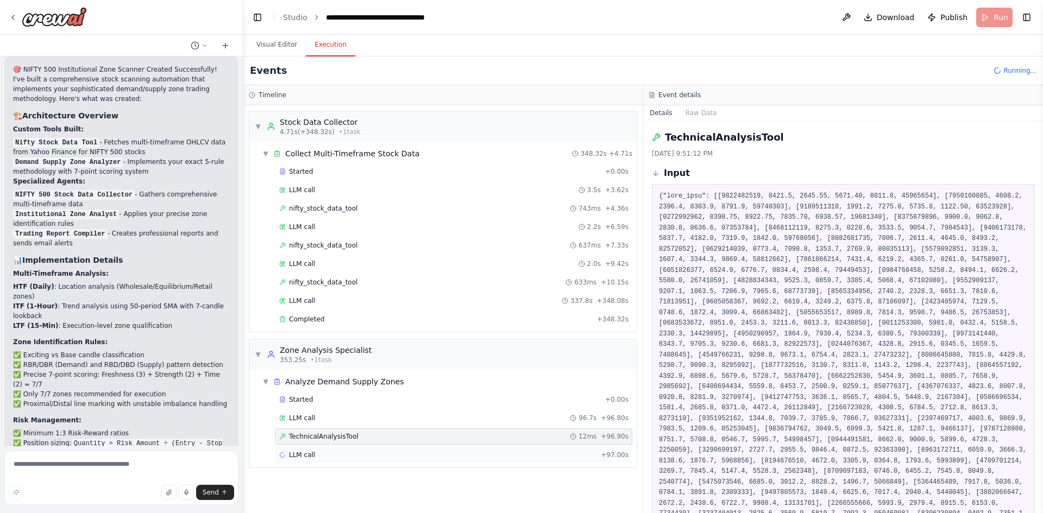
click at [301, 457] on span "LLM call" at bounding box center [302, 455] width 26 height 9
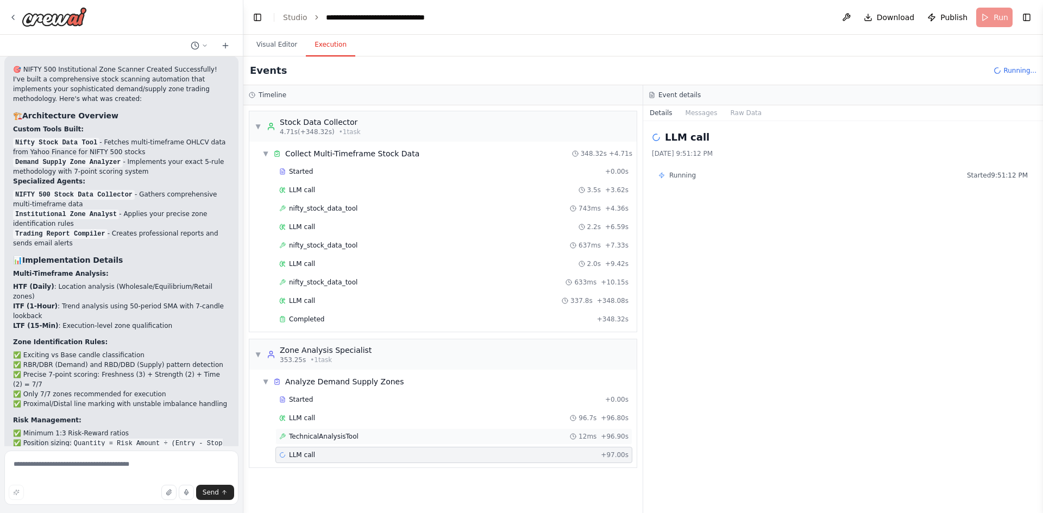
click at [330, 441] on div "TechnicalAnalysisTool 12ms + 96.90s" at bounding box center [453, 437] width 357 height 16
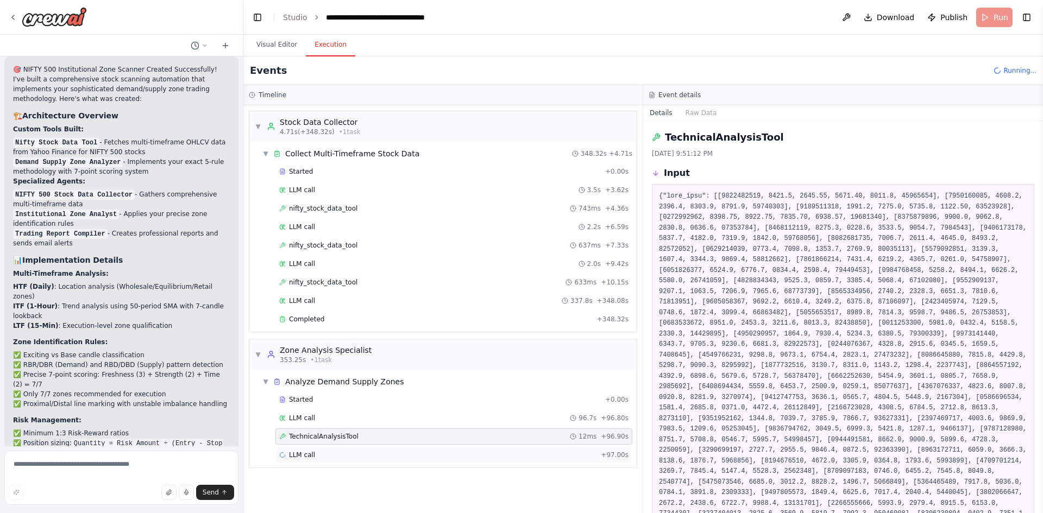
click at [331, 451] on div "LLM call + 97.00s" at bounding box center [453, 455] width 349 height 9
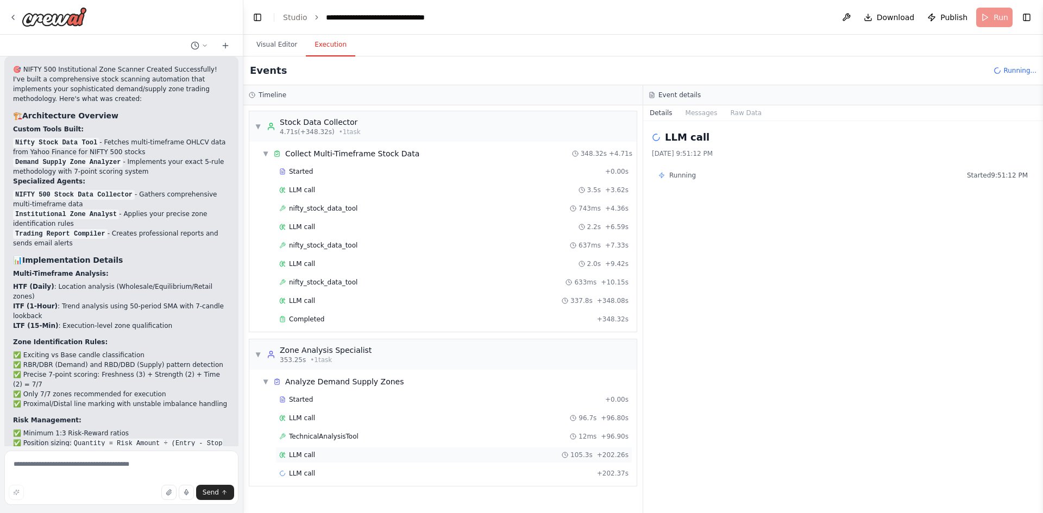
click at [304, 455] on span "LLM call" at bounding box center [302, 455] width 26 height 9
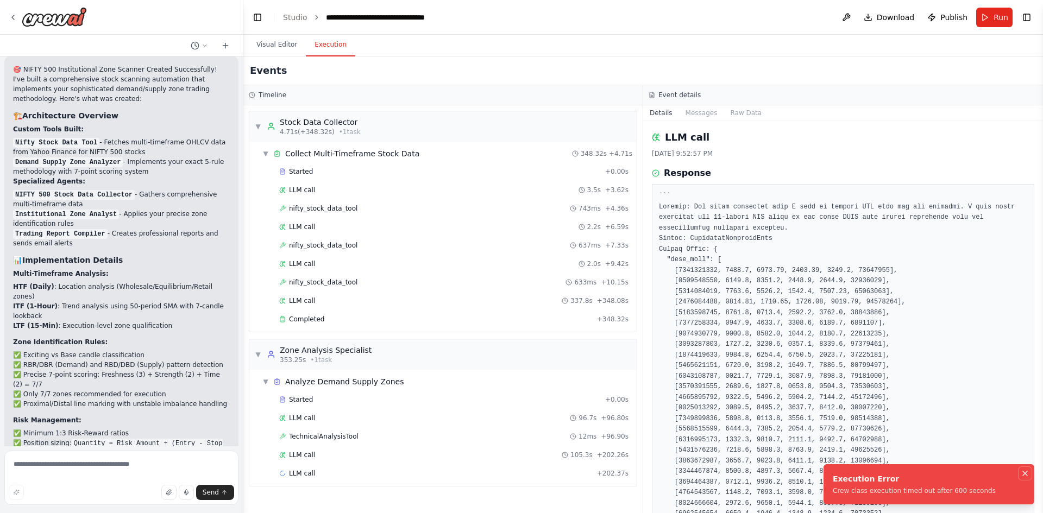
click at [1025, 471] on icon "Notifications (F8)" at bounding box center [1025, 473] width 9 height 9
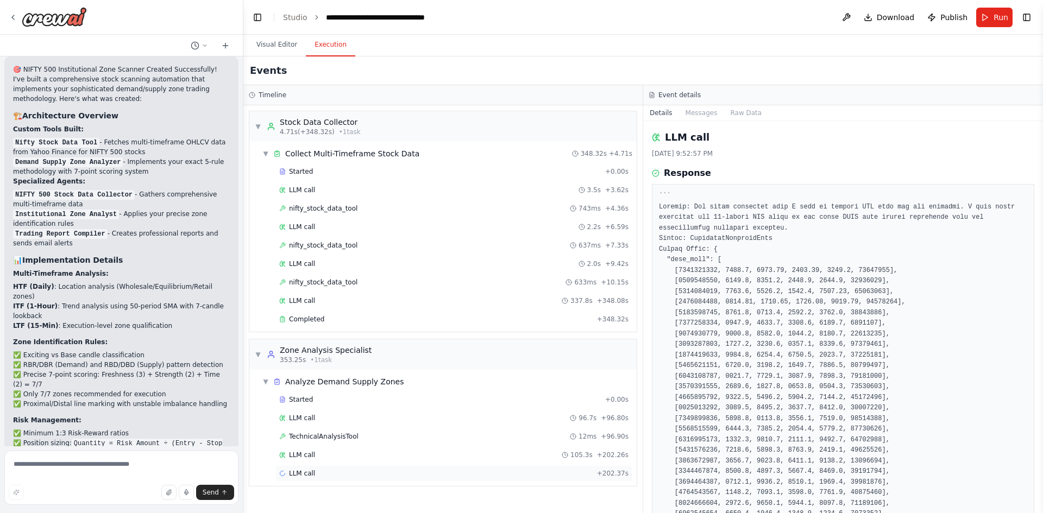
click at [342, 477] on div "LLM call + 202.37s" at bounding box center [453, 473] width 349 height 9
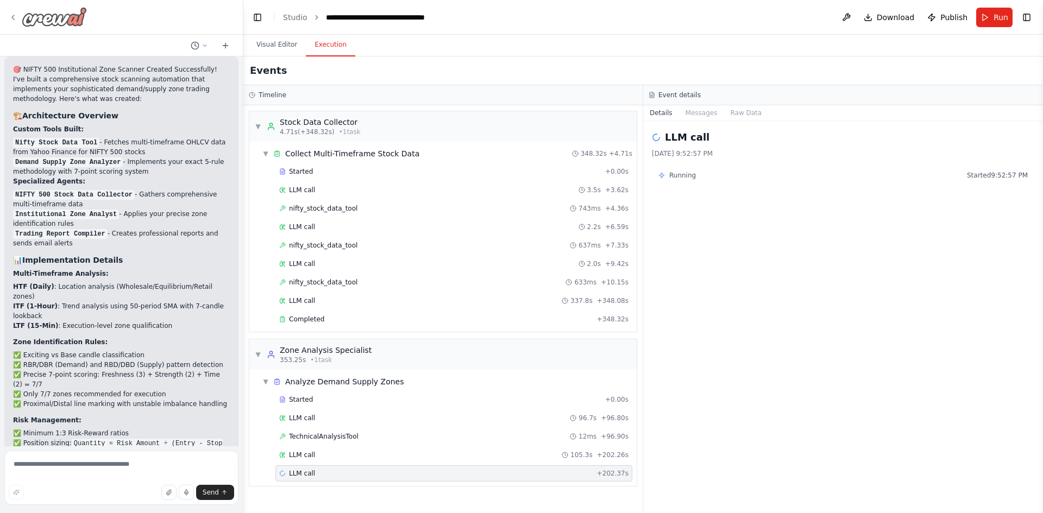
click at [10, 20] on icon at bounding box center [13, 17] width 9 height 9
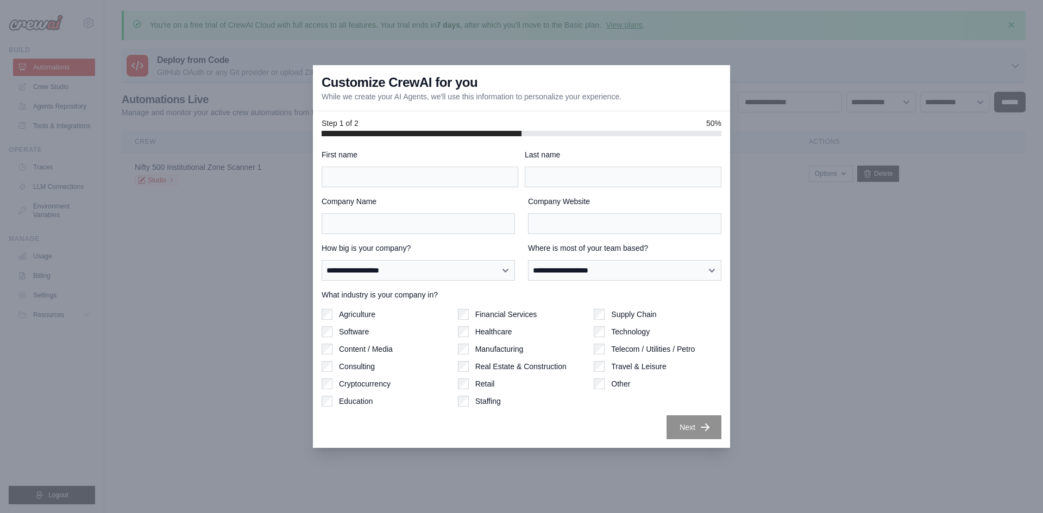
click at [815, 273] on div at bounding box center [521, 256] width 1043 height 513
click at [763, 171] on div at bounding box center [521, 256] width 1043 height 513
click at [902, 380] on div at bounding box center [521, 256] width 1043 height 513
click at [139, 192] on div at bounding box center [521, 256] width 1043 height 513
click at [771, 64] on div at bounding box center [521, 256] width 1043 height 513
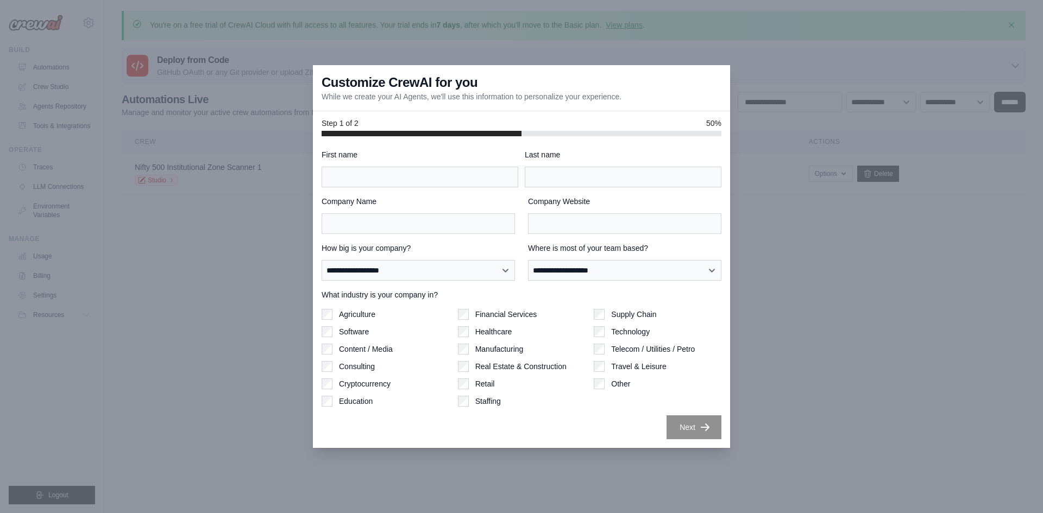
click at [758, 311] on div at bounding box center [521, 256] width 1043 height 513
click at [598, 324] on div "Supply Chain Technology Telecom / Utilities / Petro Travel & Leisure Other" at bounding box center [658, 358] width 128 height 98
click at [568, 270] on select "**********" at bounding box center [624, 270] width 193 height 21
select select "**********"
click at [528, 260] on select "**********" at bounding box center [624, 270] width 193 height 21
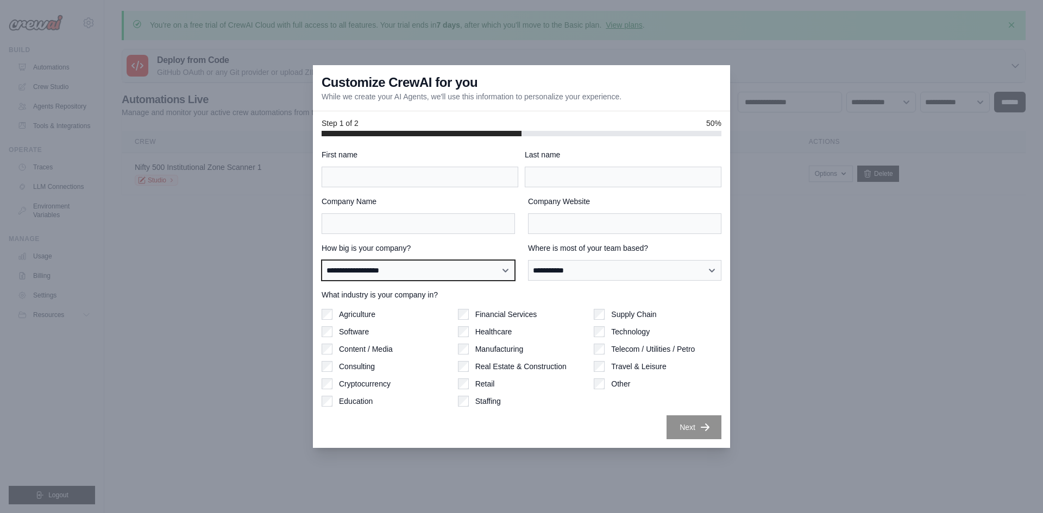
click at [469, 277] on select "**********" at bounding box center [418, 270] width 193 height 21
select select "**********"
click at [322, 260] on select "**********" at bounding box center [418, 270] width 193 height 21
click at [578, 200] on label "Company Website" at bounding box center [624, 201] width 193 height 11
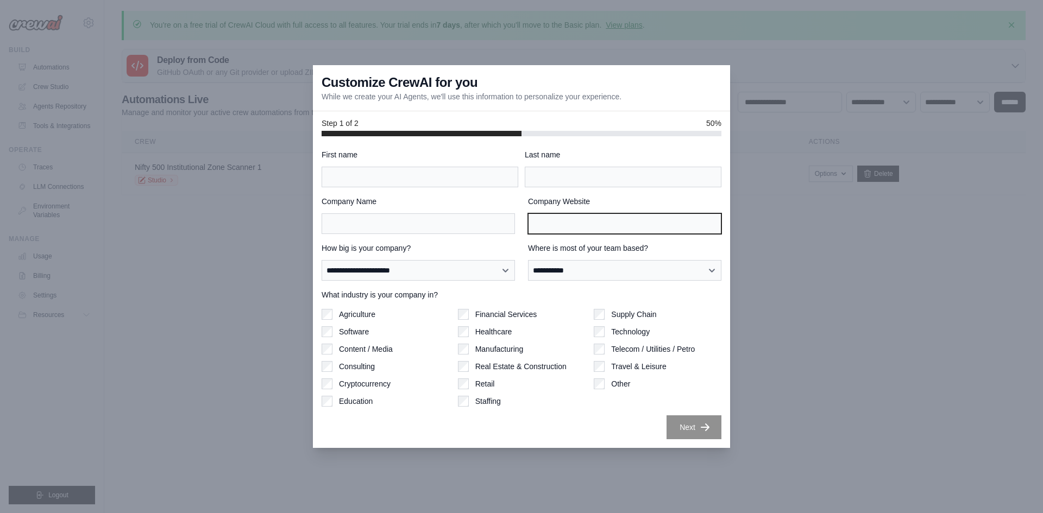
click at [578, 214] on input "Company Website" at bounding box center [624, 224] width 193 height 21
click at [573, 216] on input "Company Website" at bounding box center [624, 224] width 193 height 21
